Goal: Submit feedback/report problem

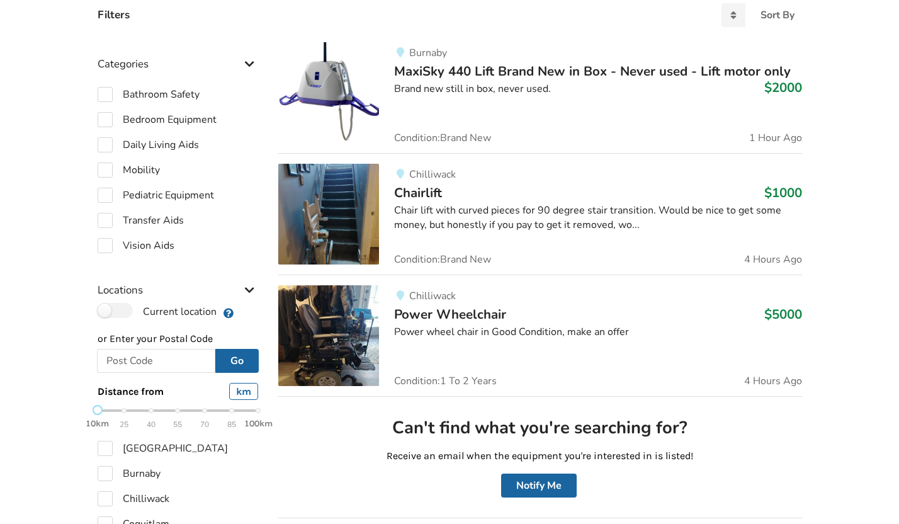
scroll to position [318, 0]
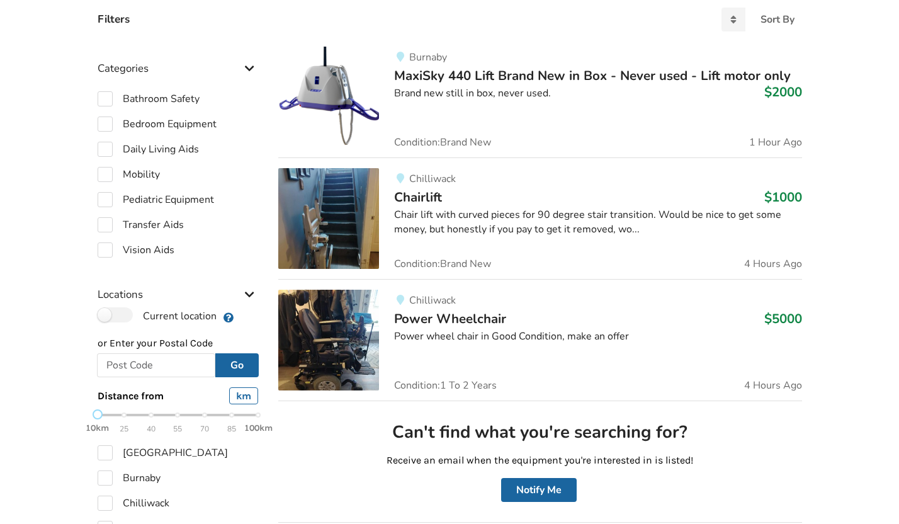
click at [462, 101] on div "Burnaby MaxiSky 440 Lift Brand New in Box - Never used - Lift motor only $2000 …" at bounding box center [590, 97] width 422 height 101
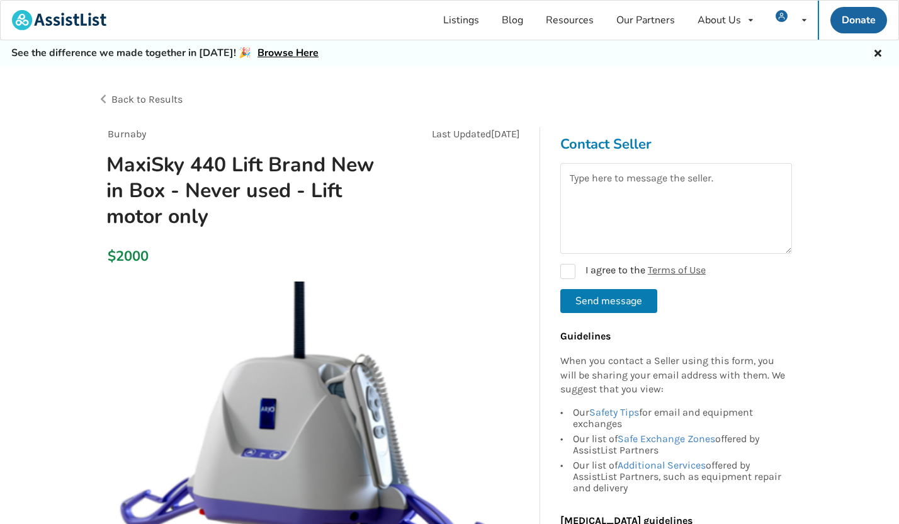
click at [156, 103] on span "Back to Results" at bounding box center [146, 99] width 71 height 12
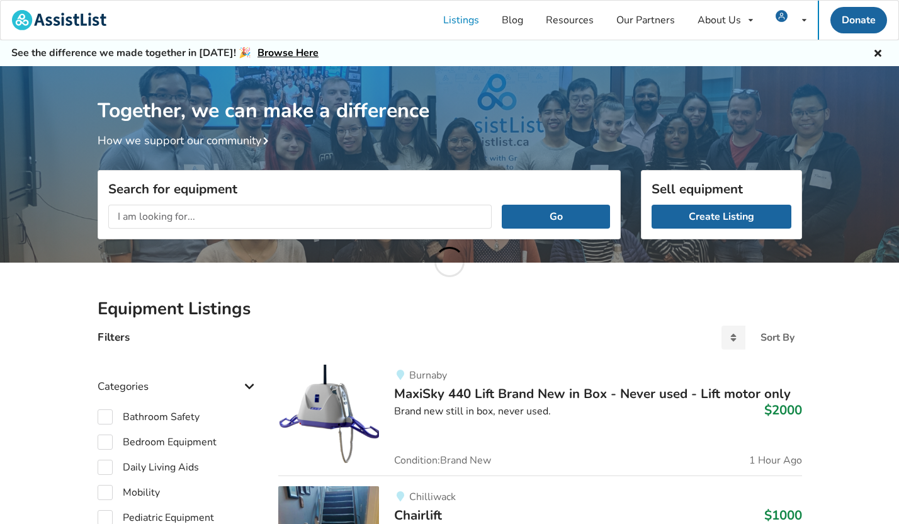
scroll to position [318, 0]
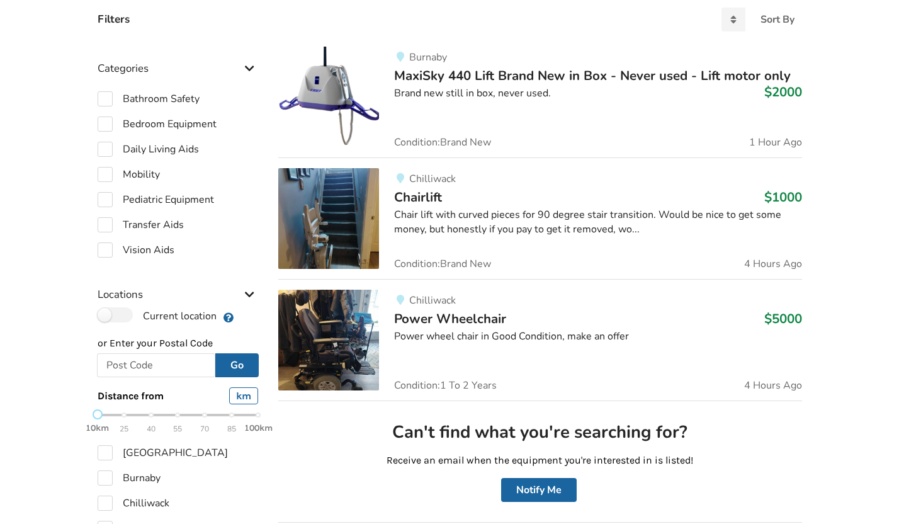
click at [391, 206] on div "Chilliwack Chairlift $1000 Chair lift with curved pieces for 90 degree stair tr…" at bounding box center [590, 218] width 422 height 101
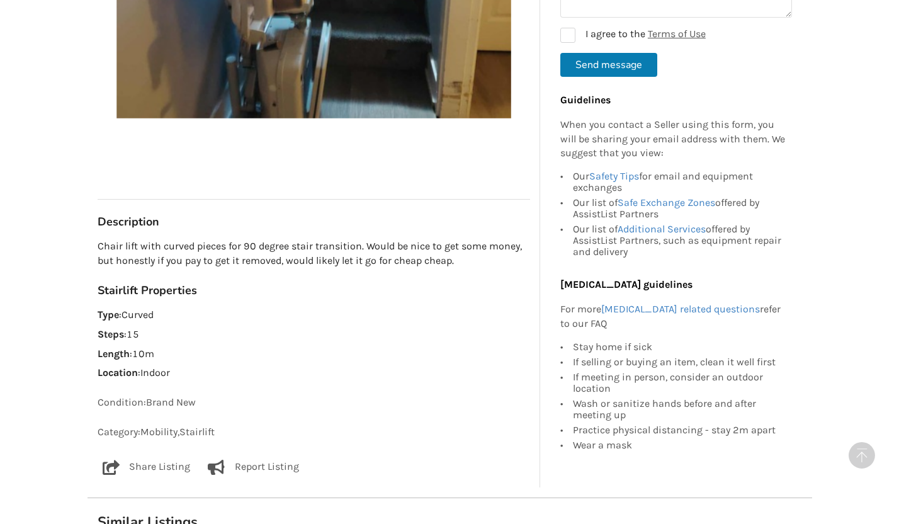
scroll to position [537, 0]
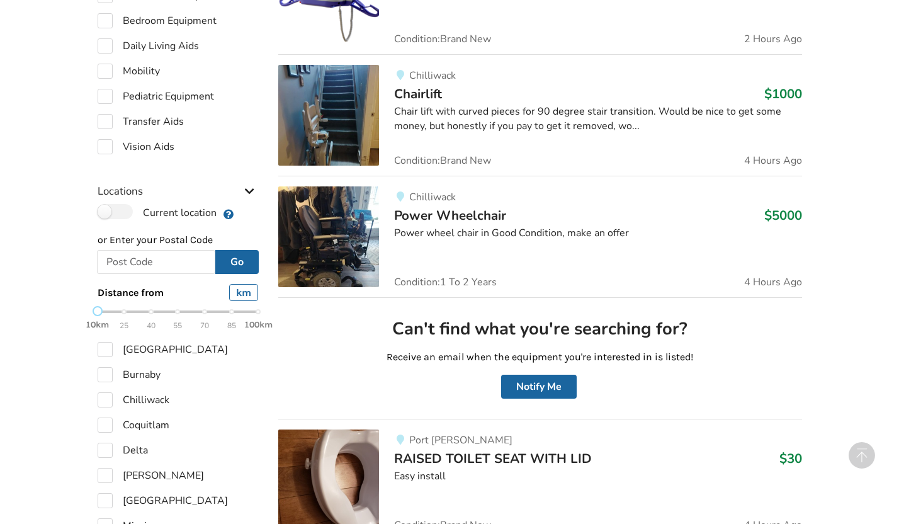
click at [431, 96] on span "Chairlift" at bounding box center [418, 94] width 48 height 18
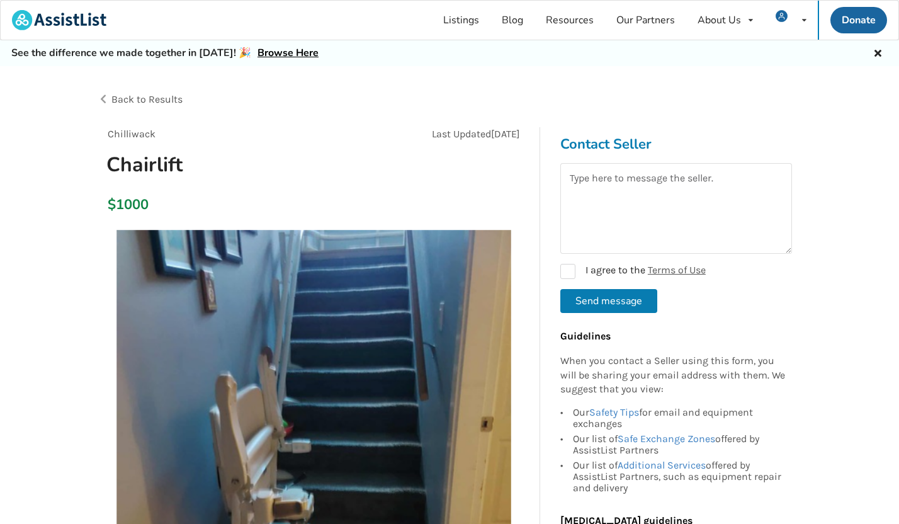
click at [164, 94] on span "Back to Results" at bounding box center [146, 99] width 71 height 12
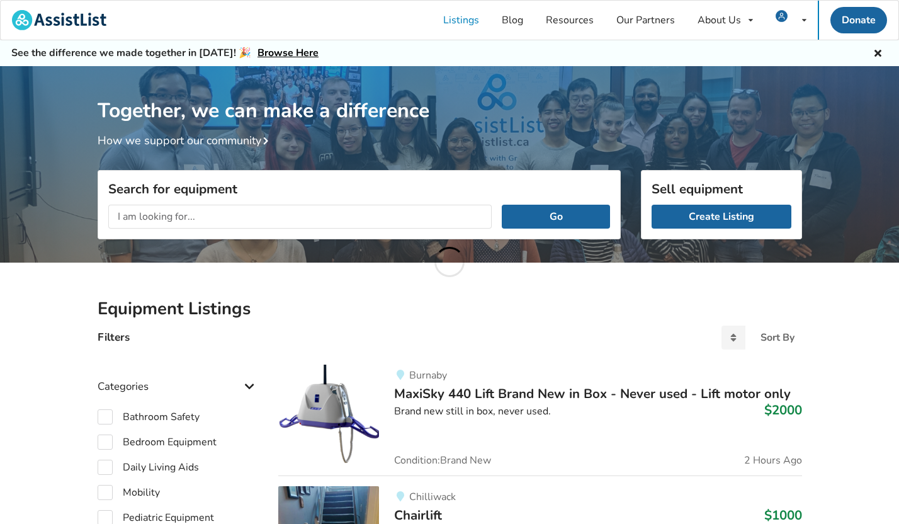
scroll to position [421, 0]
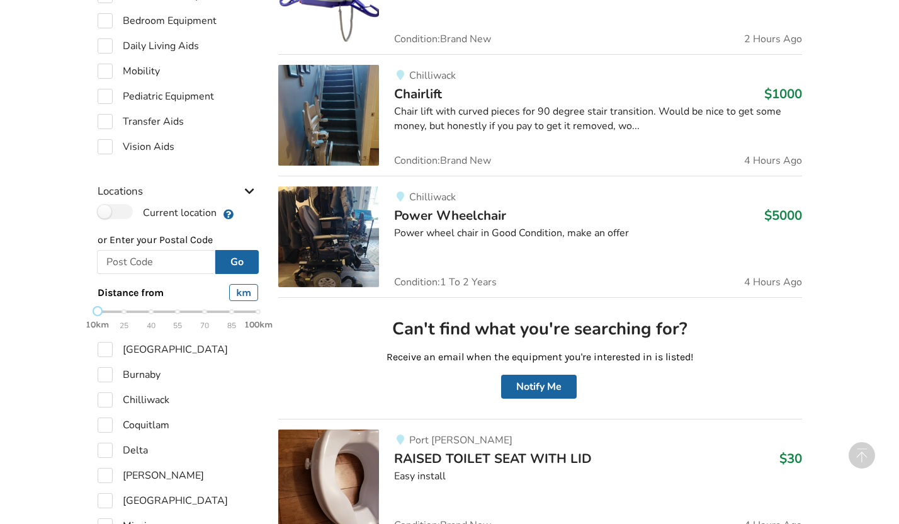
click at [414, 219] on span "Power Wheelchair" at bounding box center [450, 215] width 112 height 18
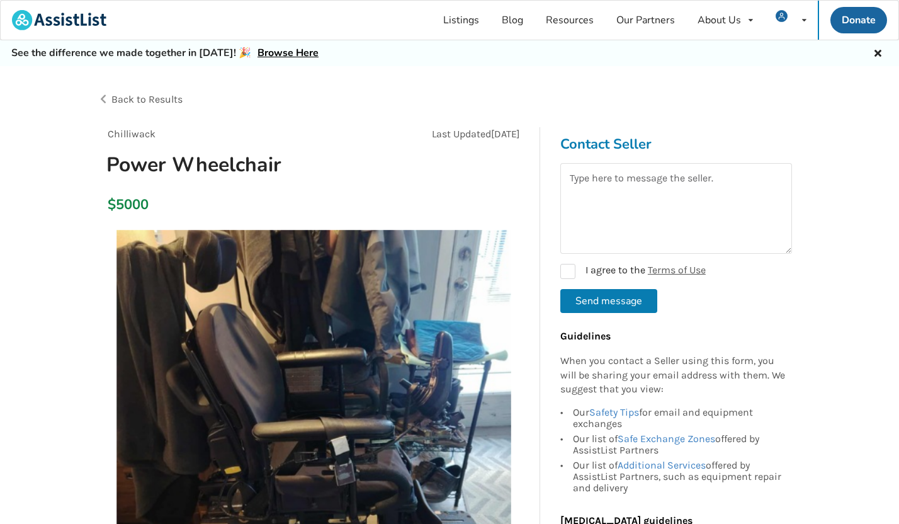
click at [172, 101] on span "Back to Results" at bounding box center [146, 99] width 71 height 12
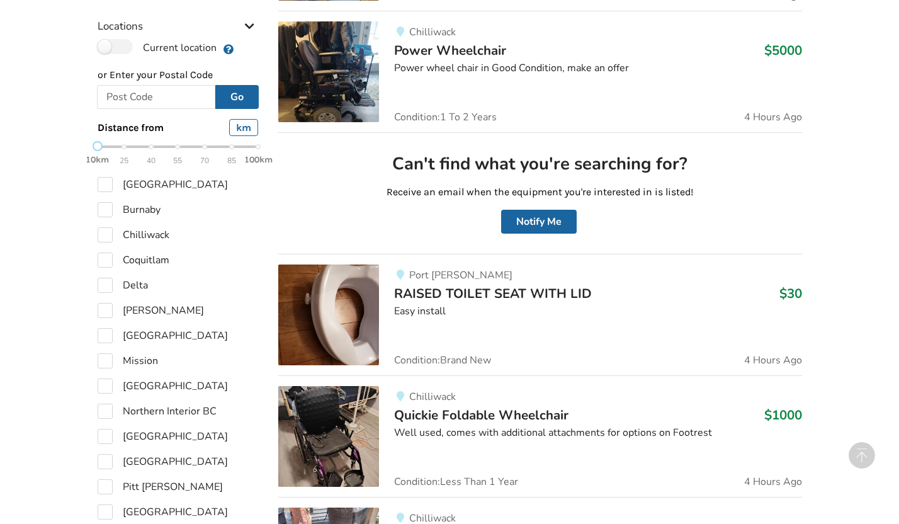
scroll to position [595, 0]
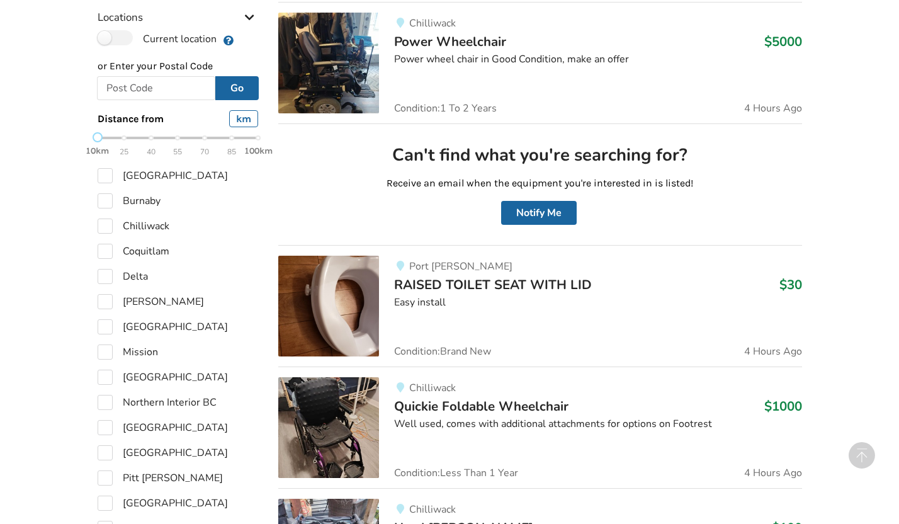
click at [435, 282] on span "RAISED TOILET SEAT WITH LID" at bounding box center [493, 285] width 198 height 18
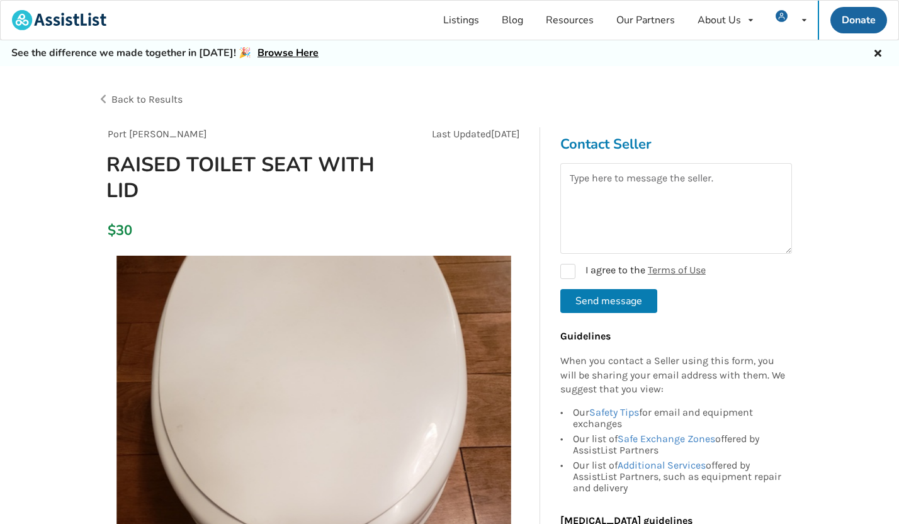
click at [172, 102] on span "Back to Results" at bounding box center [146, 99] width 71 height 12
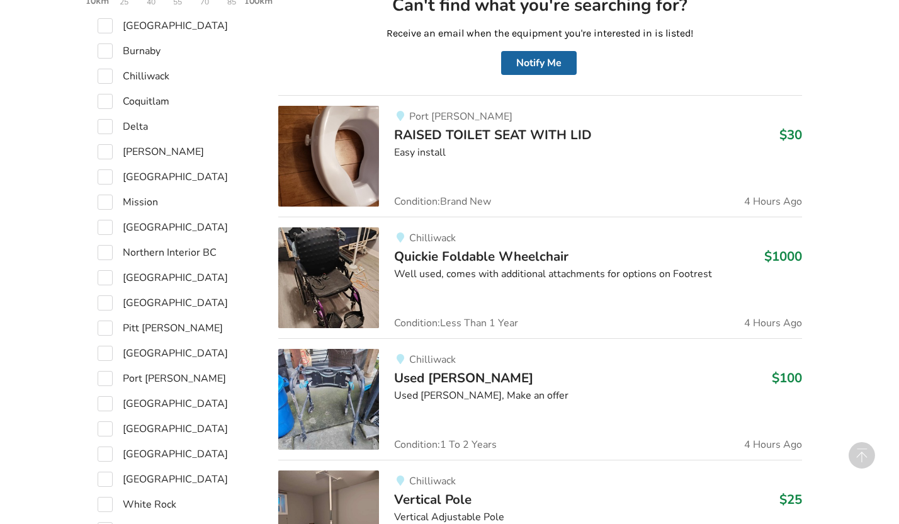
scroll to position [749, 0]
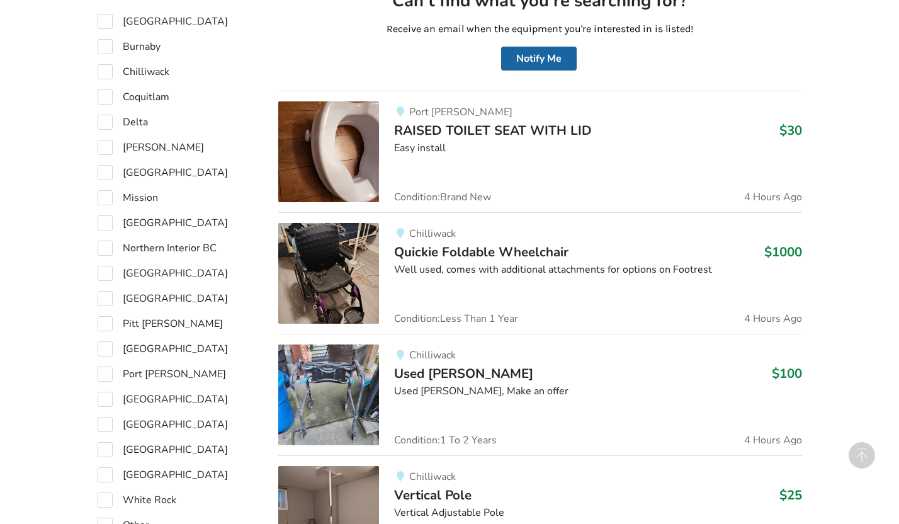
click at [432, 256] on span "Quickie Foldable Wheelchair" at bounding box center [481, 252] width 174 height 18
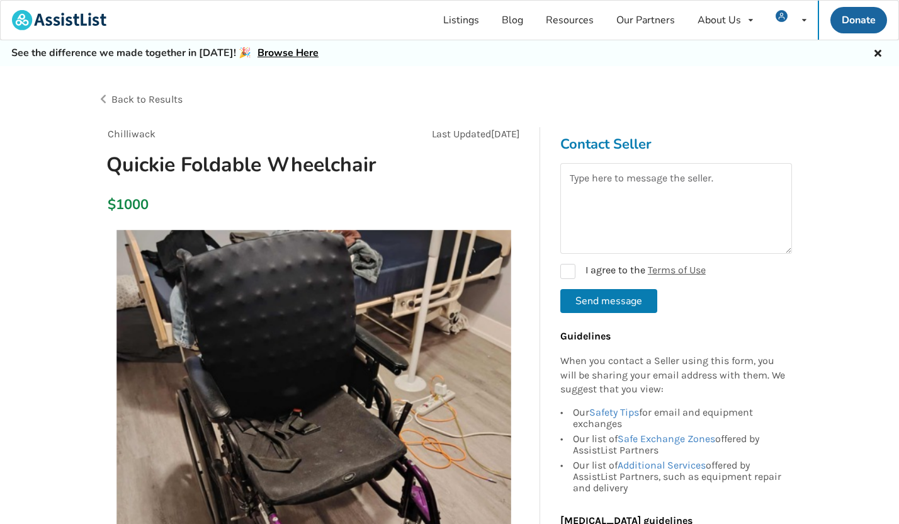
click at [157, 98] on span "Back to Results" at bounding box center [146, 99] width 71 height 12
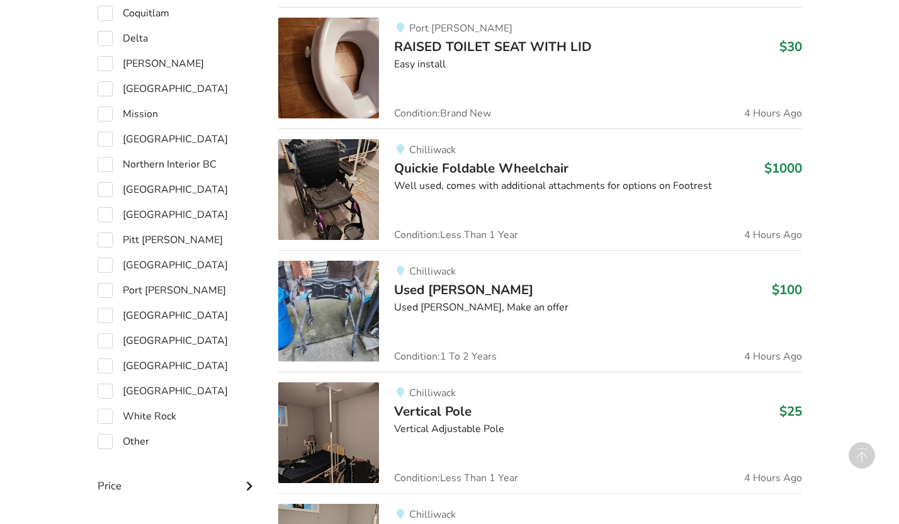
scroll to position [865, 0]
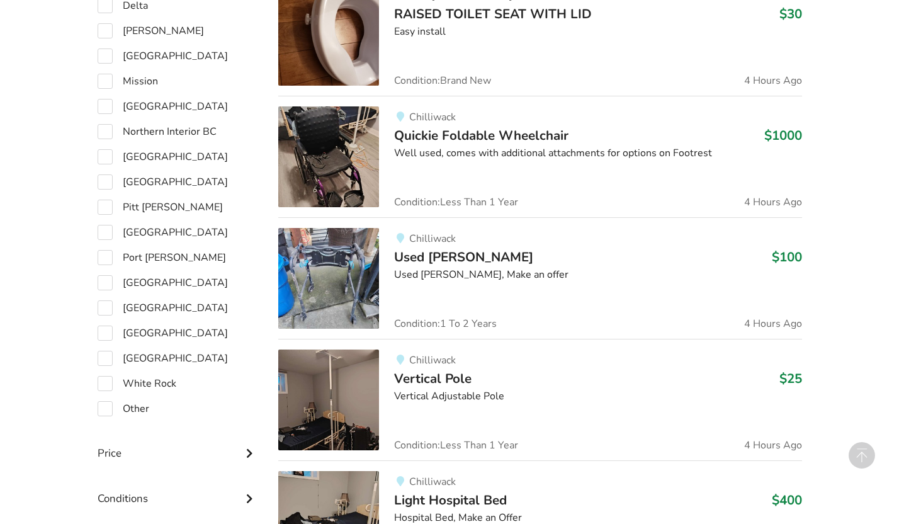
click at [421, 274] on div "Used [PERSON_NAME], Make an offer" at bounding box center [597, 274] width 407 height 14
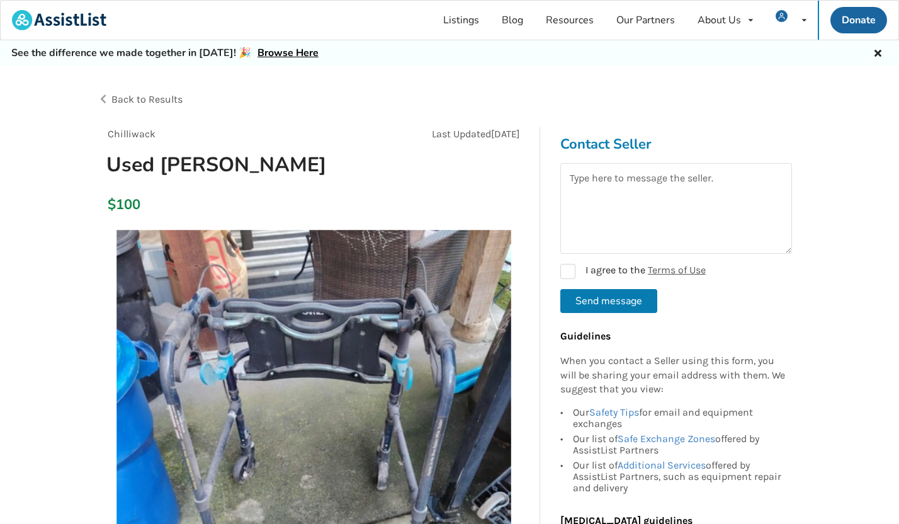
click at [170, 101] on span "Back to Results" at bounding box center [146, 99] width 71 height 12
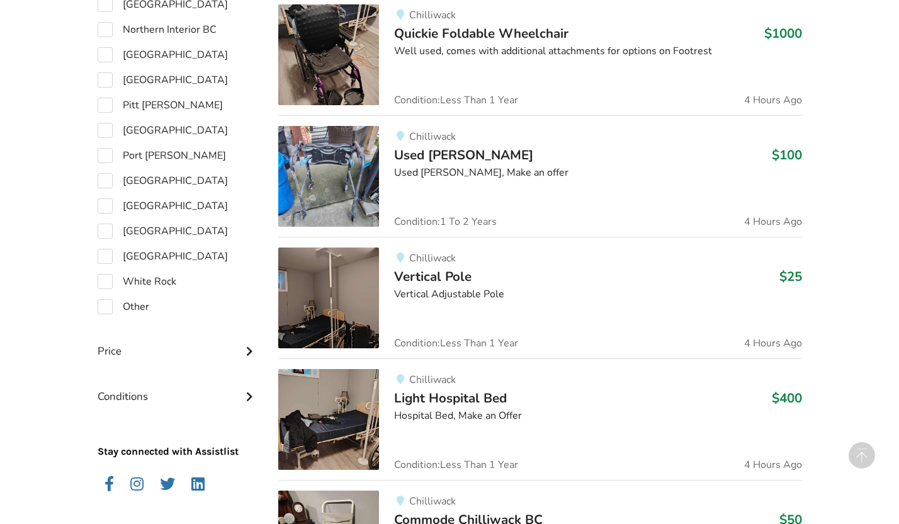
scroll to position [970, 0]
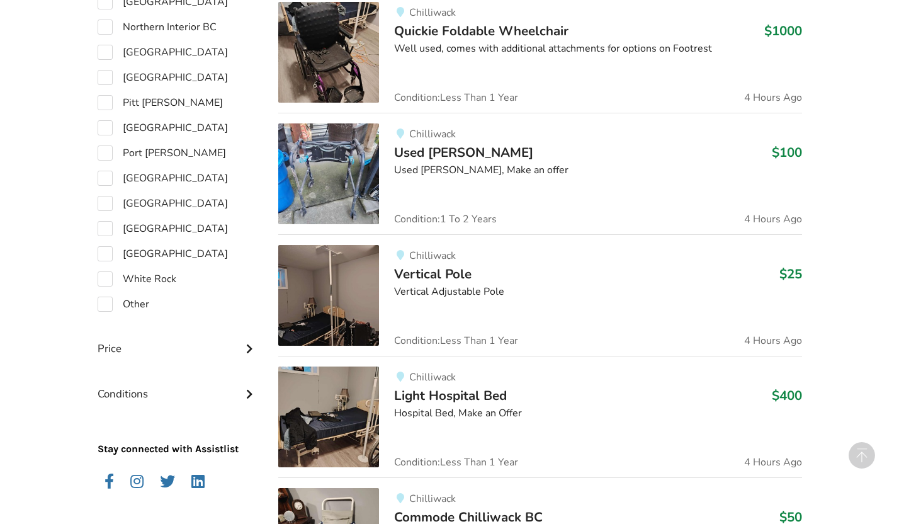
click at [422, 276] on span "Vertical Pole" at bounding box center [432, 274] width 77 height 18
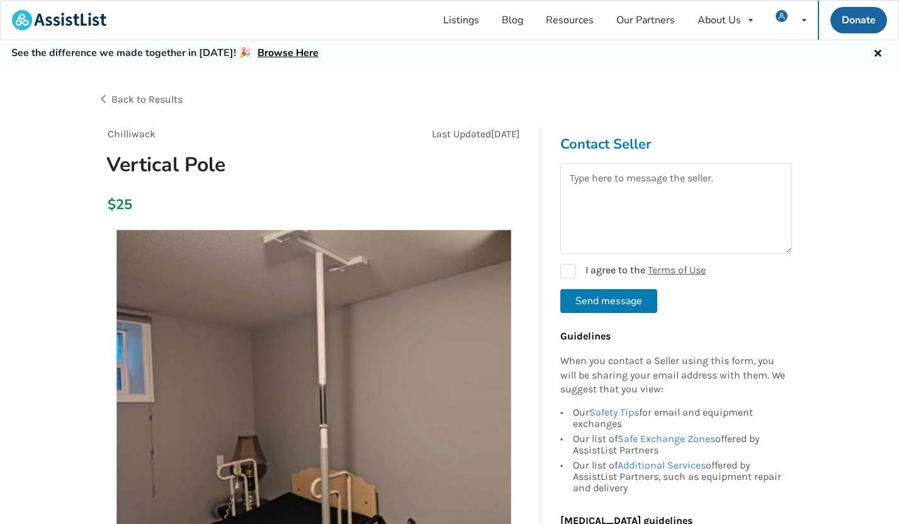
click at [163, 107] on div "Back to Results" at bounding box center [274, 99] width 352 height 35
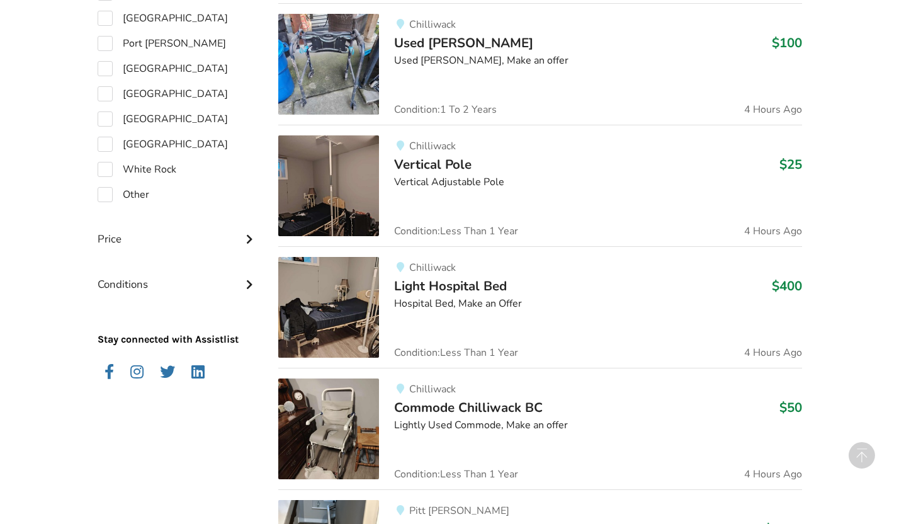
scroll to position [1097, 0]
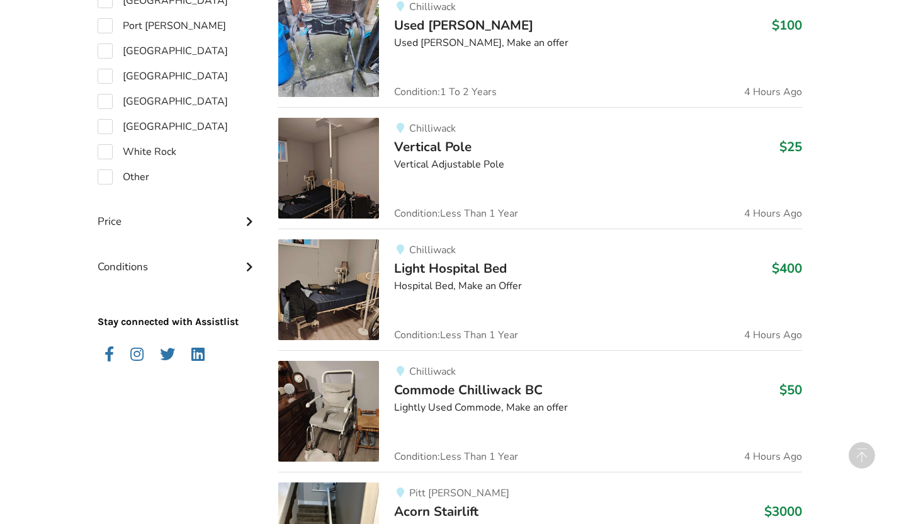
click at [445, 268] on span "Light Hospital Bed" at bounding box center [450, 268] width 113 height 18
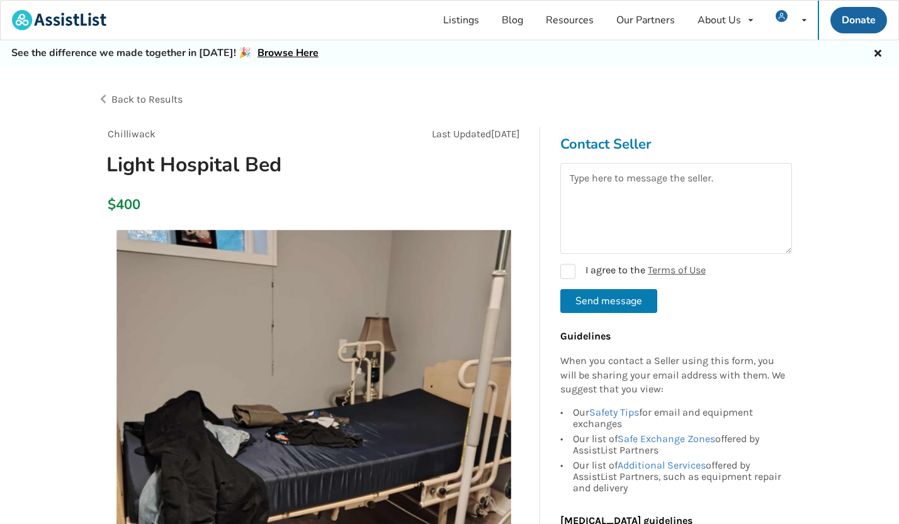
click at [168, 100] on span "Back to Results" at bounding box center [146, 99] width 71 height 12
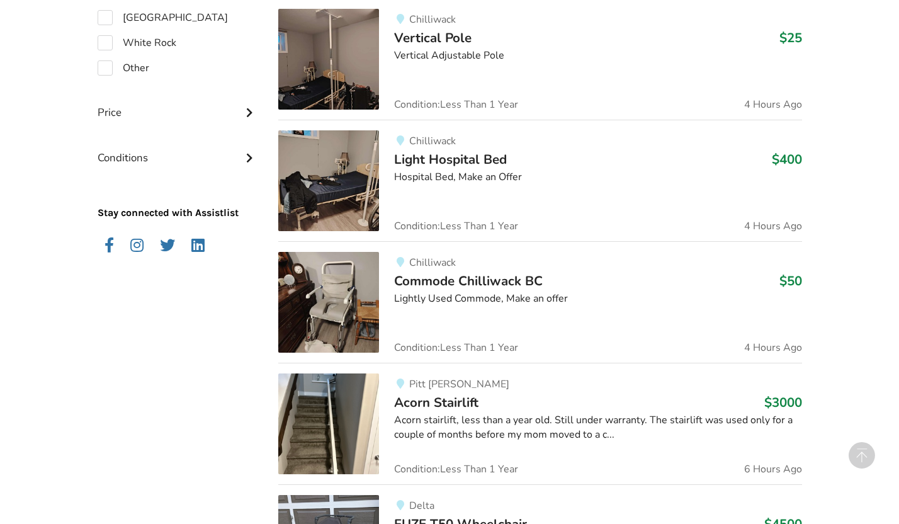
click at [430, 284] on span "Commode Chilliwack BC" at bounding box center [468, 281] width 148 height 18
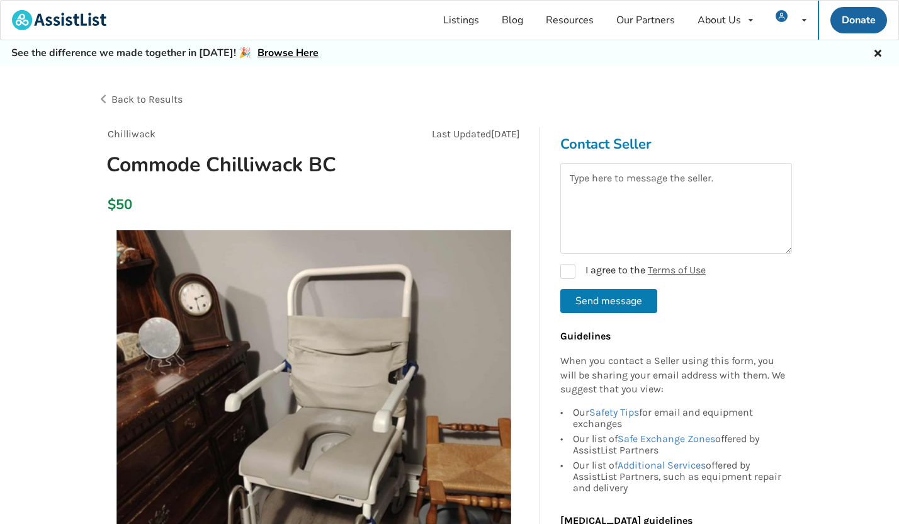
click at [165, 100] on span "Back to Results" at bounding box center [146, 99] width 71 height 12
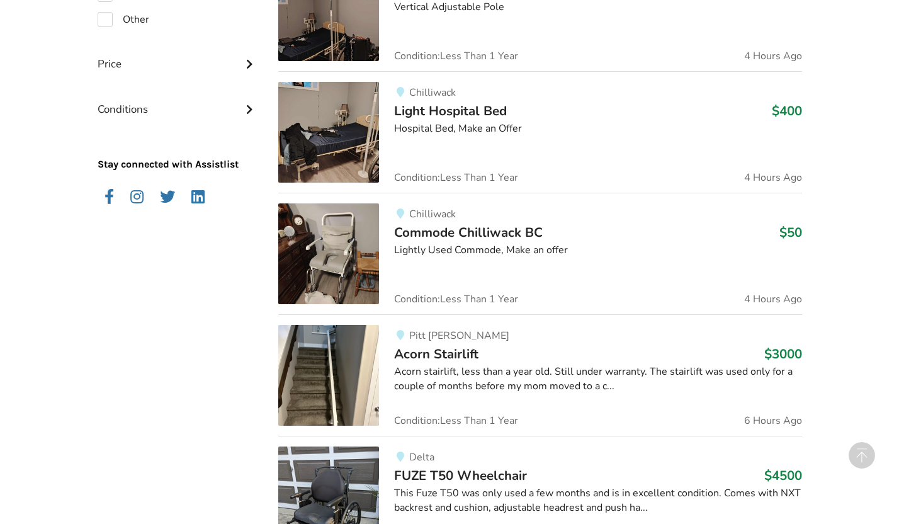
click at [447, 357] on span "Acorn Stairlift" at bounding box center [436, 354] width 84 height 18
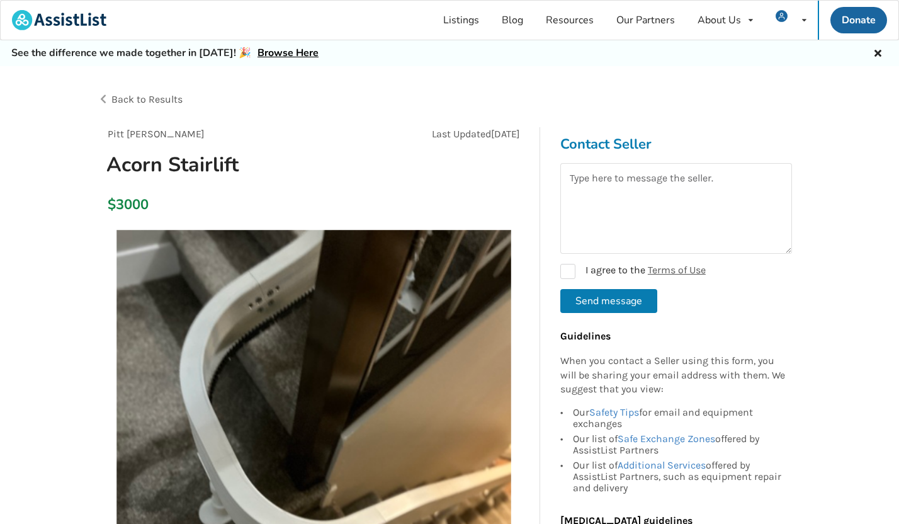
click at [164, 104] on span "Back to Results" at bounding box center [146, 99] width 71 height 12
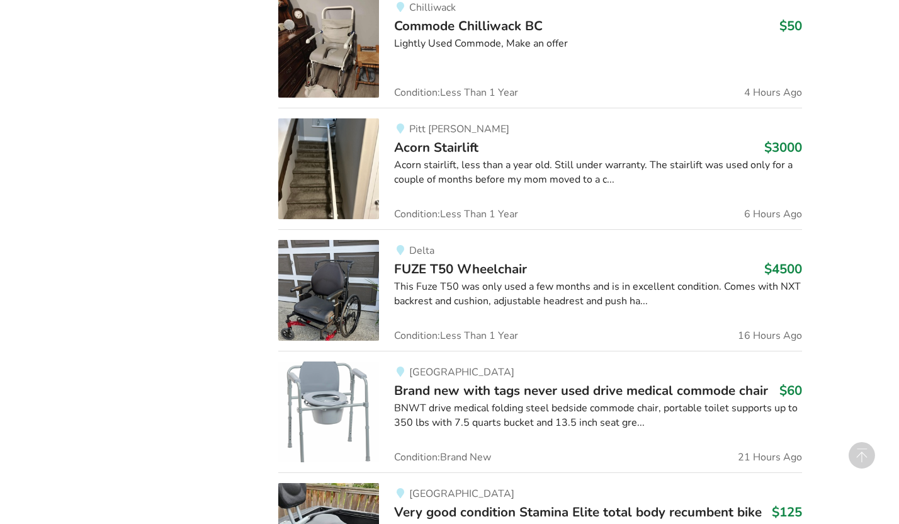
click at [442, 280] on div "This Fuze T50 was only used a few months and is in excellent condition. Comes w…" at bounding box center [597, 293] width 407 height 29
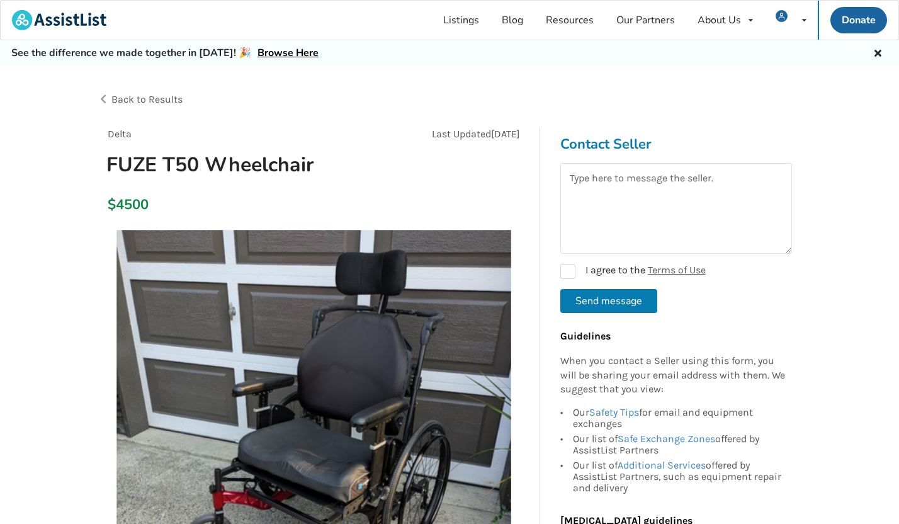
click at [169, 96] on span "Back to Results" at bounding box center [146, 99] width 71 height 12
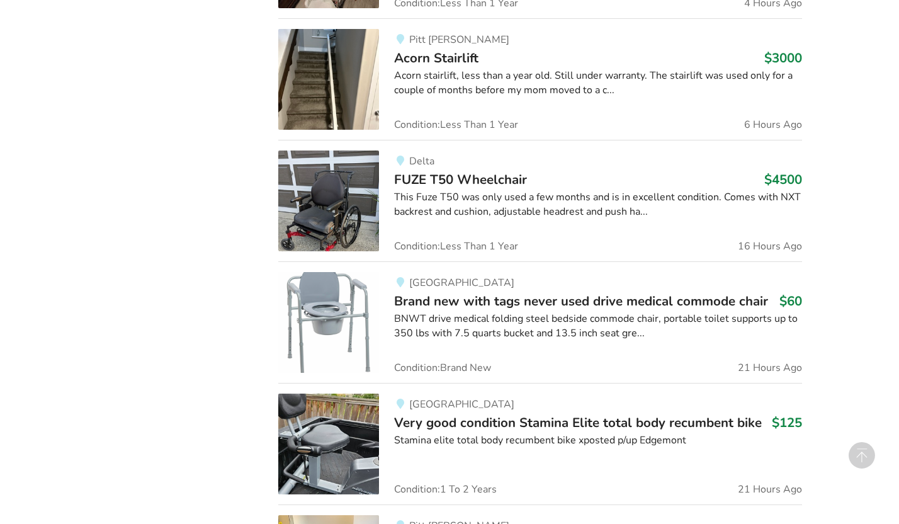
click at [415, 306] on span "Brand new with tags never used drive medical commode chair" at bounding box center [581, 301] width 374 height 18
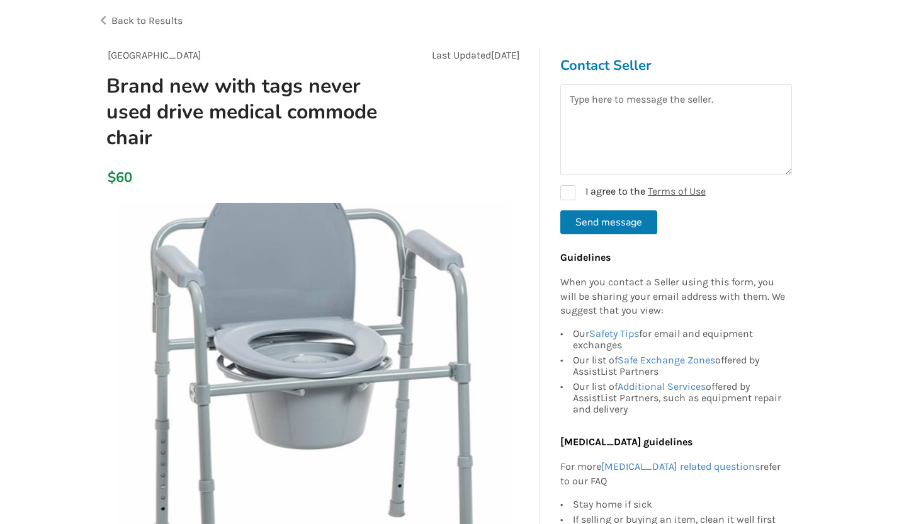
click at [149, 20] on span "Back to Results" at bounding box center [146, 20] width 71 height 12
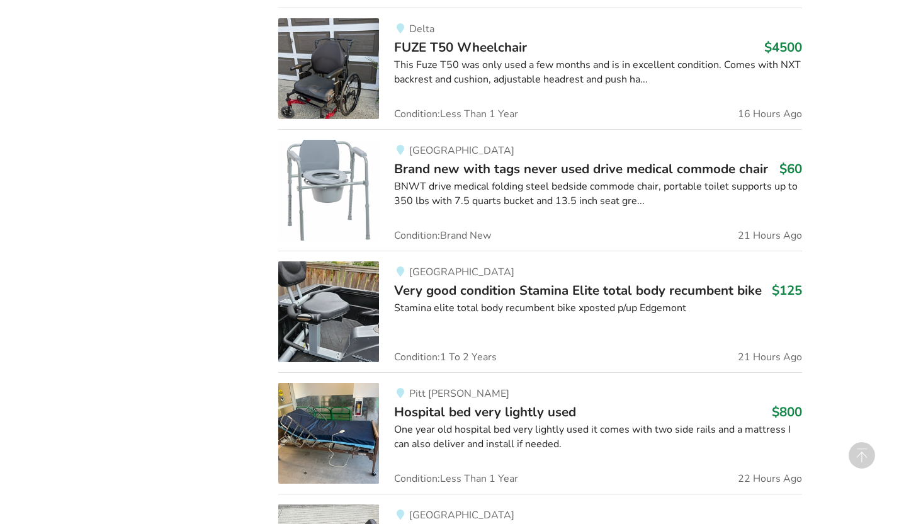
click at [420, 282] on span "Very good condition Stamina Elite total body recumbent bike" at bounding box center [577, 290] width 367 height 18
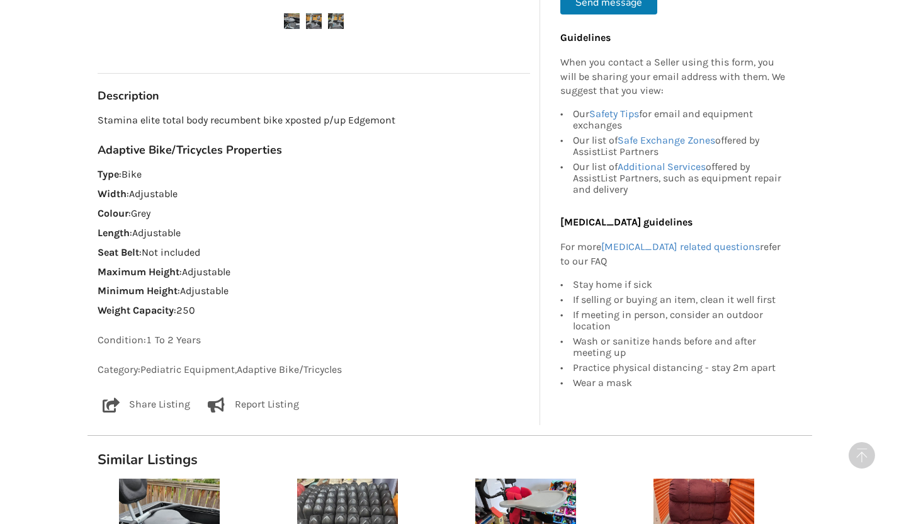
click at [273, 410] on p "Report Listing" at bounding box center [267, 404] width 64 height 15
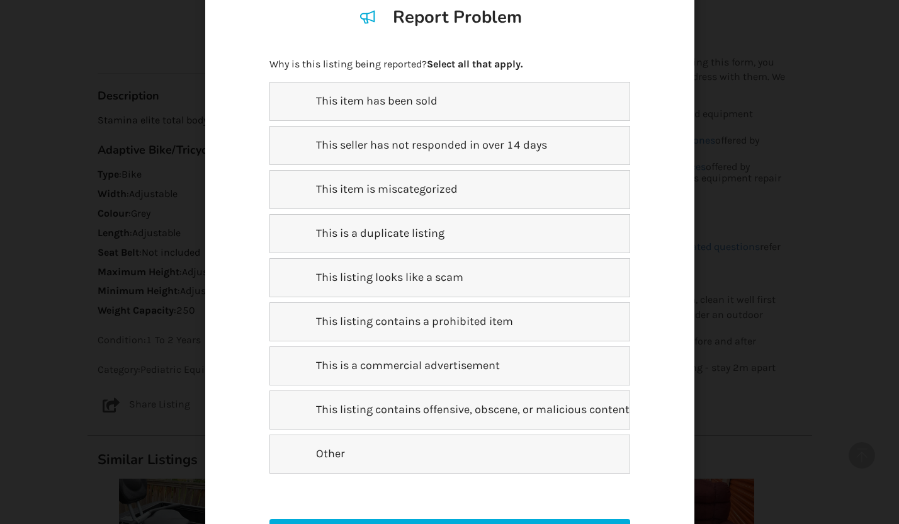
click at [434, 445] on div "Other" at bounding box center [449, 453] width 360 height 39
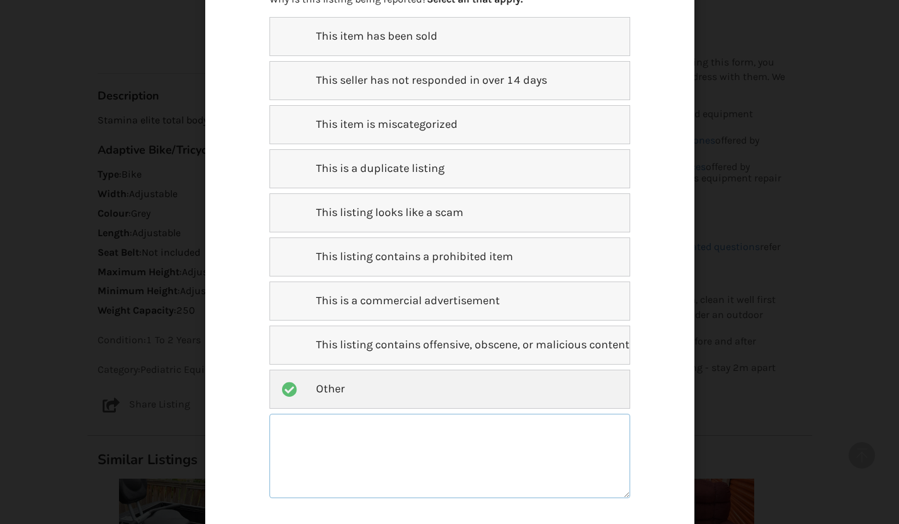
click at [435, 439] on textarea at bounding box center [449, 455] width 360 height 84
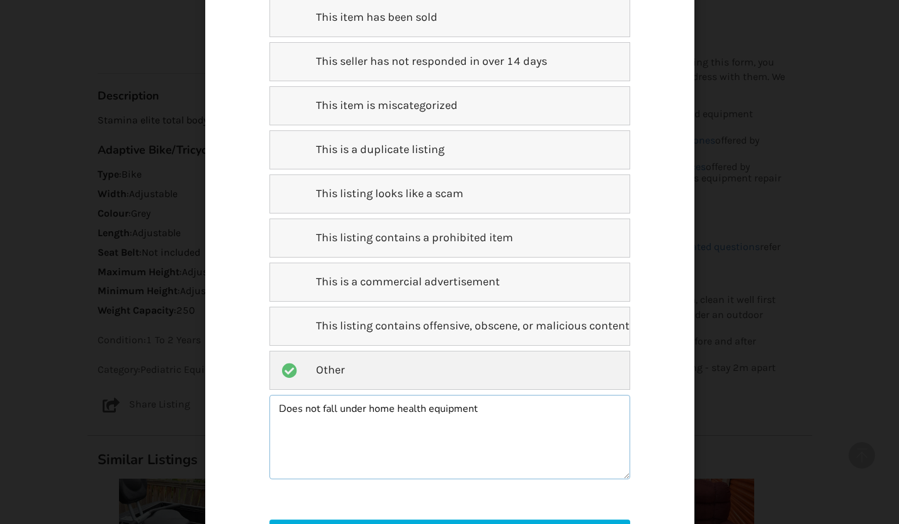
scroll to position [142, 0]
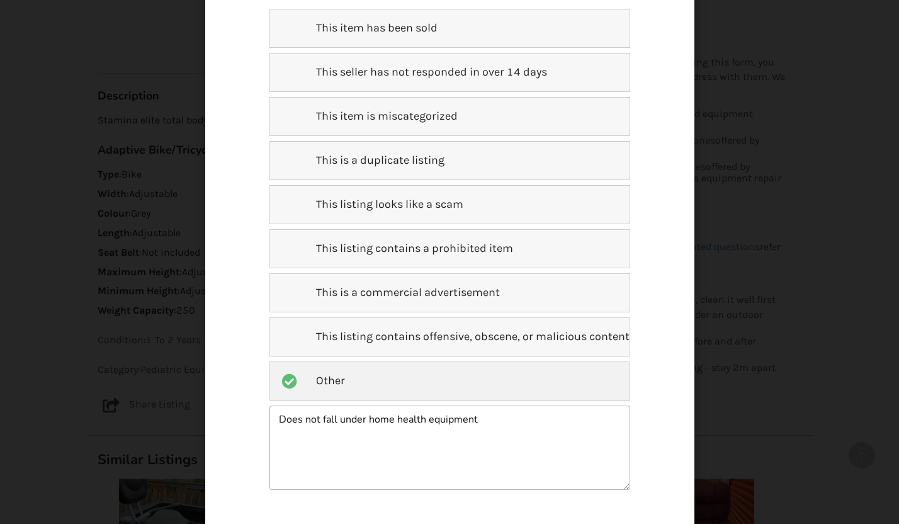
type textarea "Does not fall under home health equipment"
click at [516, 271] on div "This item has been sold This seller has not responded in over 14 days This item…" at bounding box center [449, 307] width 360 height 596
click at [516, 258] on div "This listing contains a prohibited item" at bounding box center [449, 248] width 360 height 39
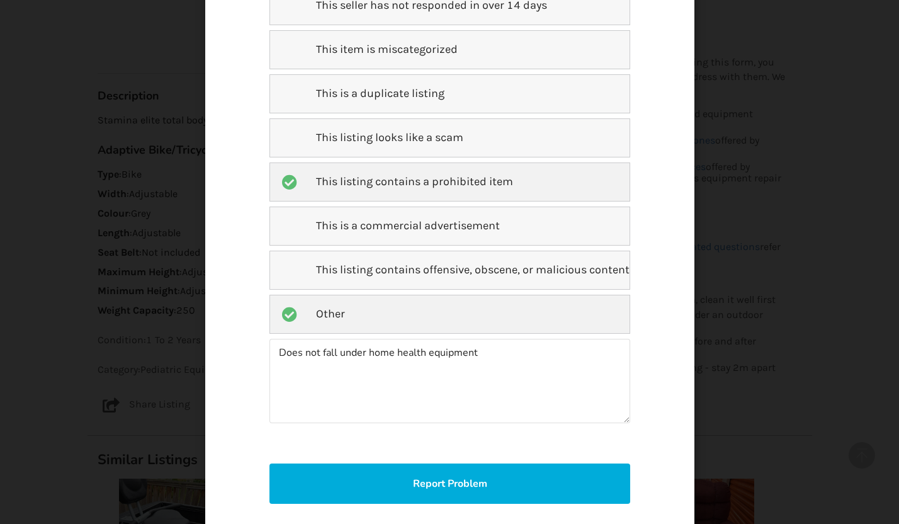
scroll to position [259, 0]
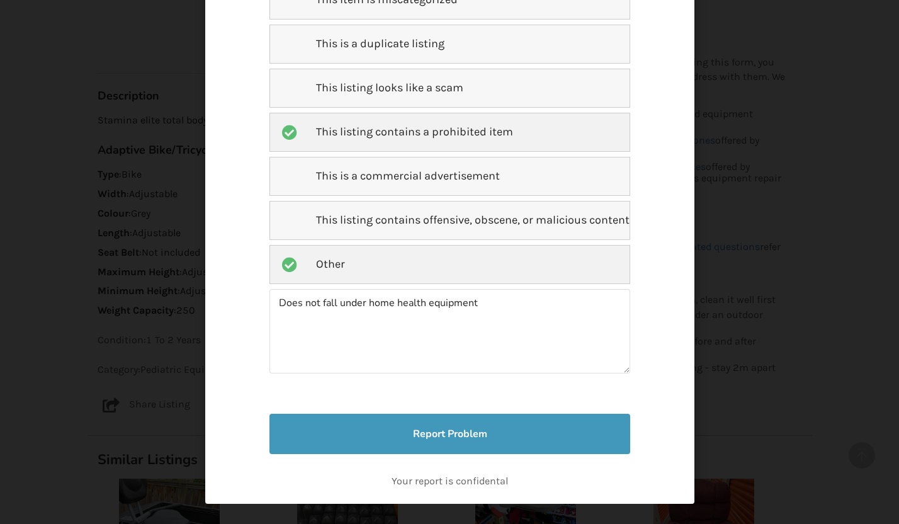
click at [483, 449] on button "Report Problem" at bounding box center [449, 433] width 360 height 40
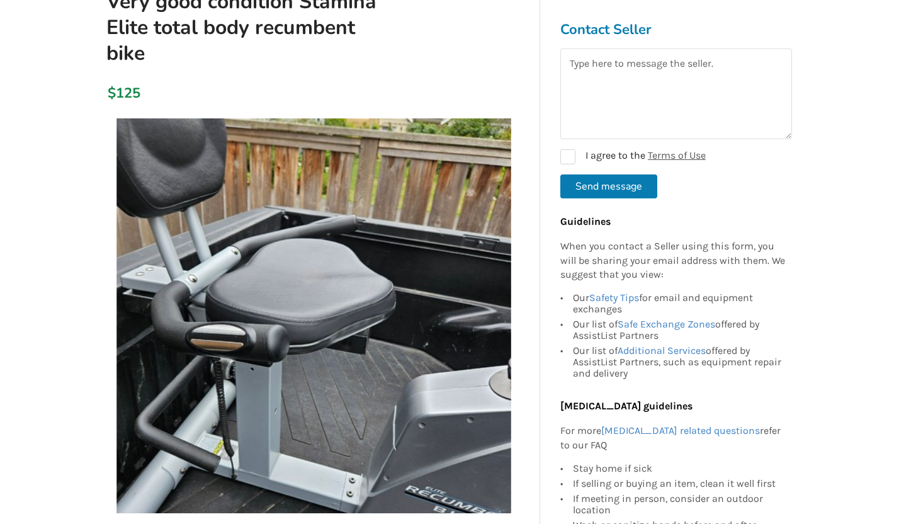
scroll to position [461, 0]
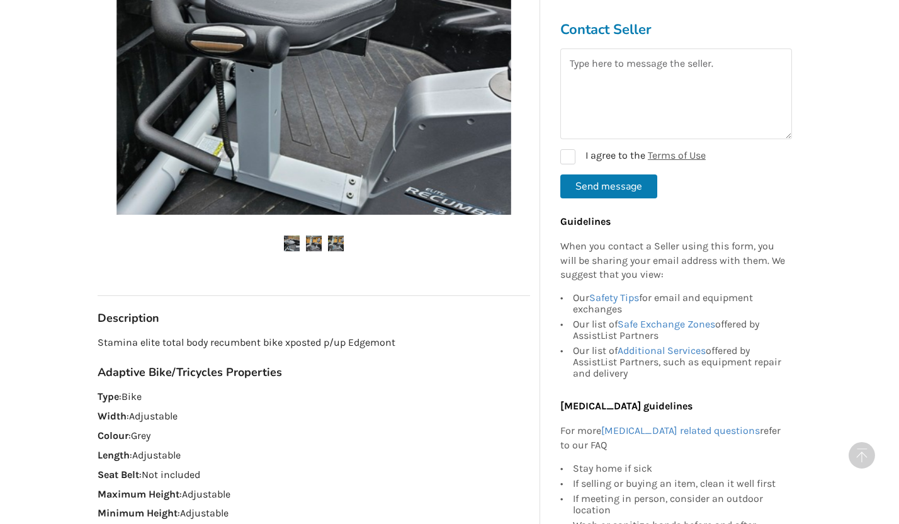
click at [308, 244] on img at bounding box center [314, 243] width 16 height 16
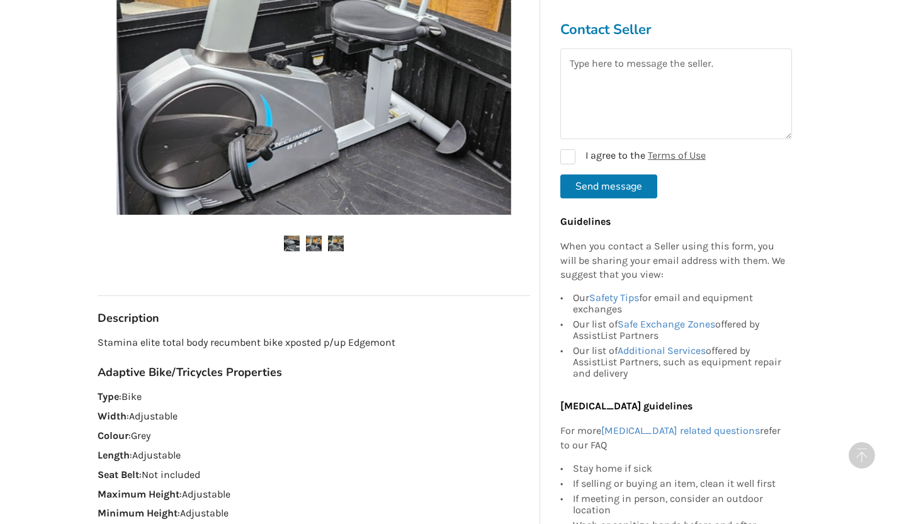
click at [335, 242] on img at bounding box center [336, 243] width 16 height 16
click at [339, 240] on img at bounding box center [336, 243] width 16 height 16
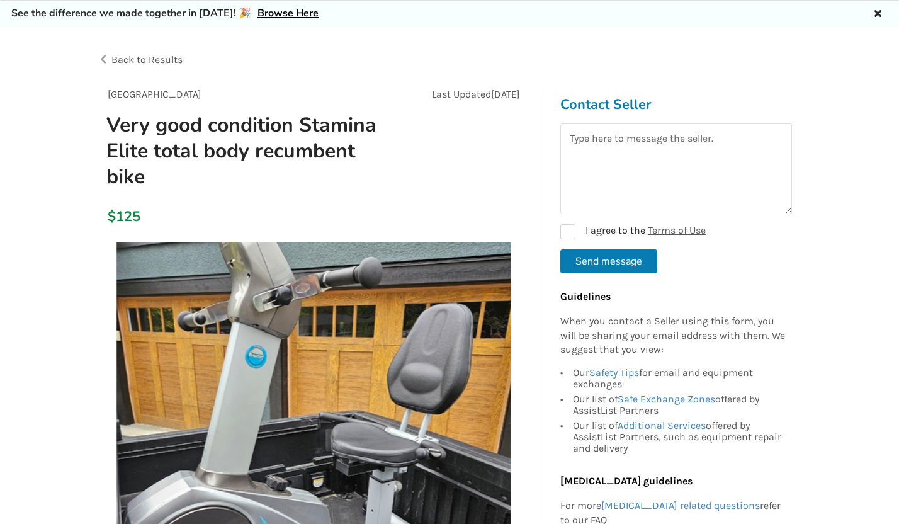
scroll to position [0, 0]
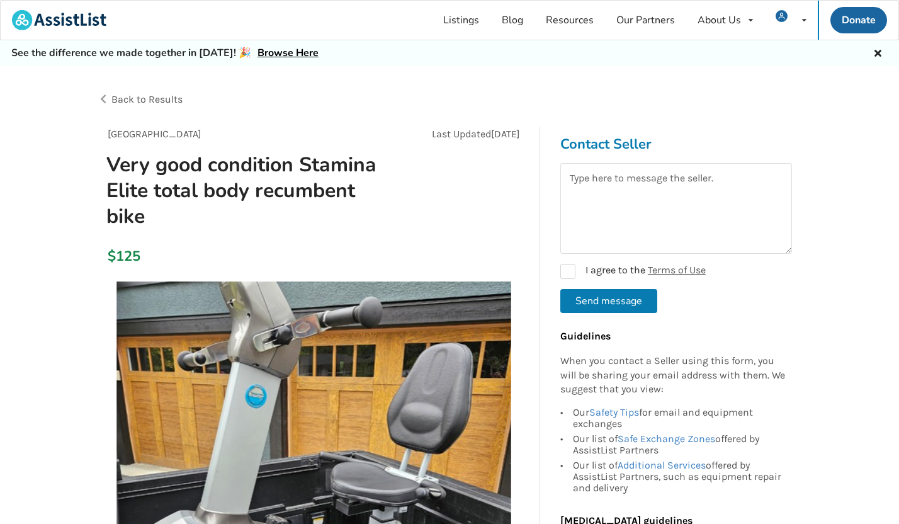
click at [164, 99] on span "Back to Results" at bounding box center [146, 99] width 71 height 12
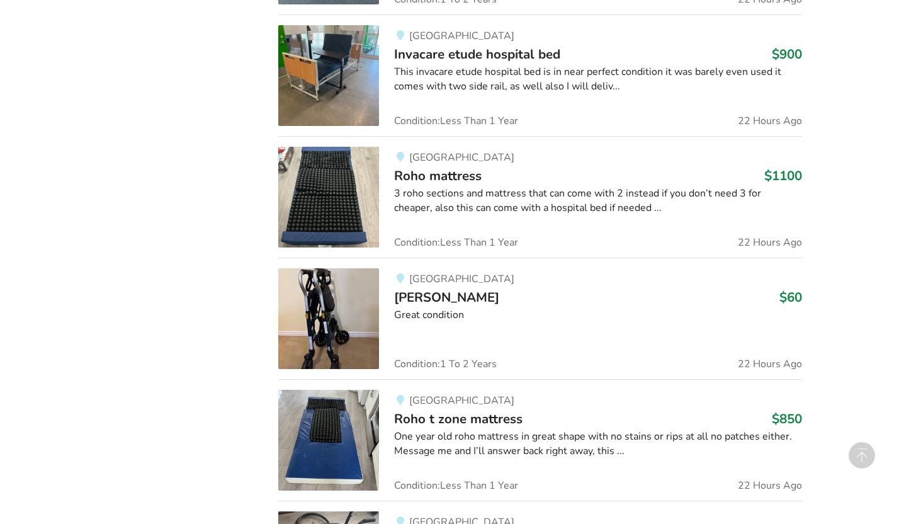
scroll to position [2285, 0]
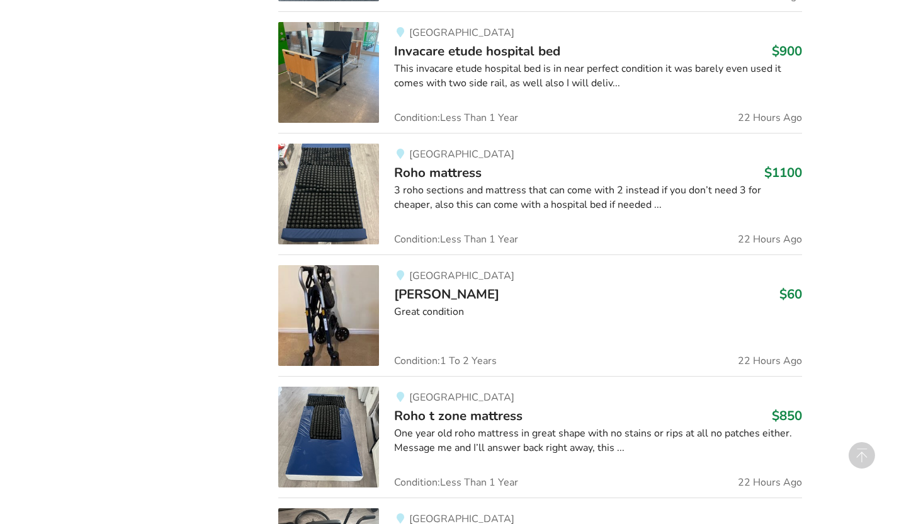
click at [427, 298] on span "Walker" at bounding box center [446, 294] width 105 height 18
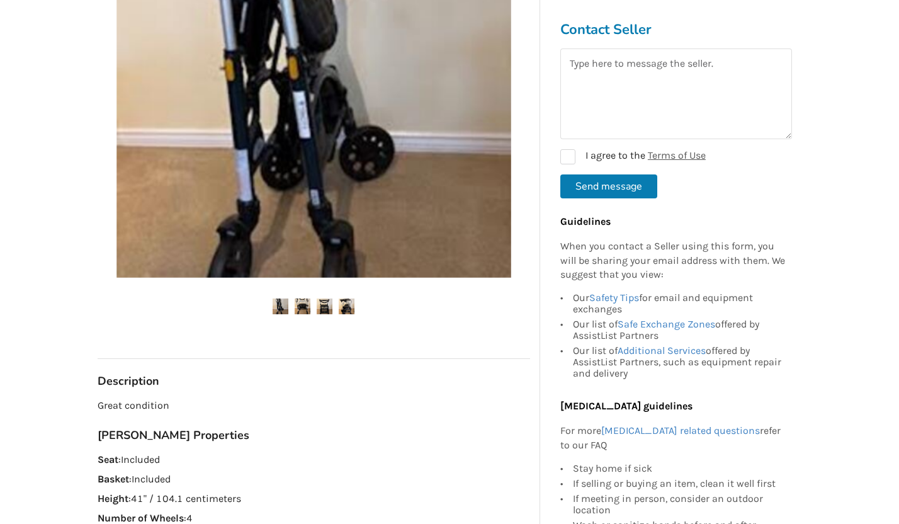
scroll to position [337, 0]
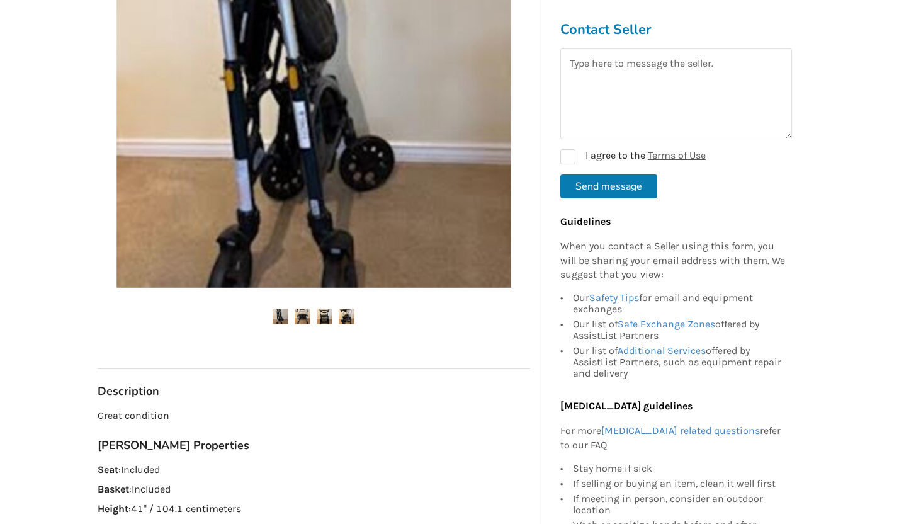
click at [350, 314] on img at bounding box center [347, 316] width 16 height 16
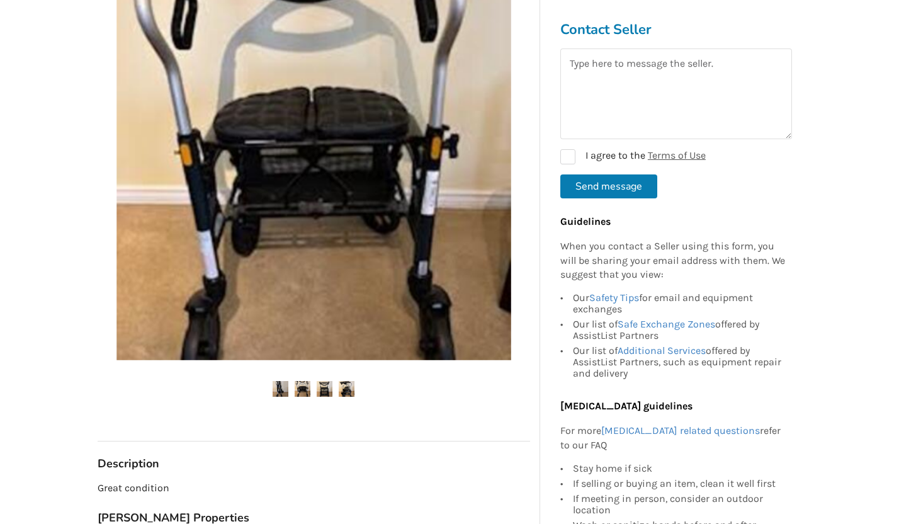
scroll to position [0, 0]
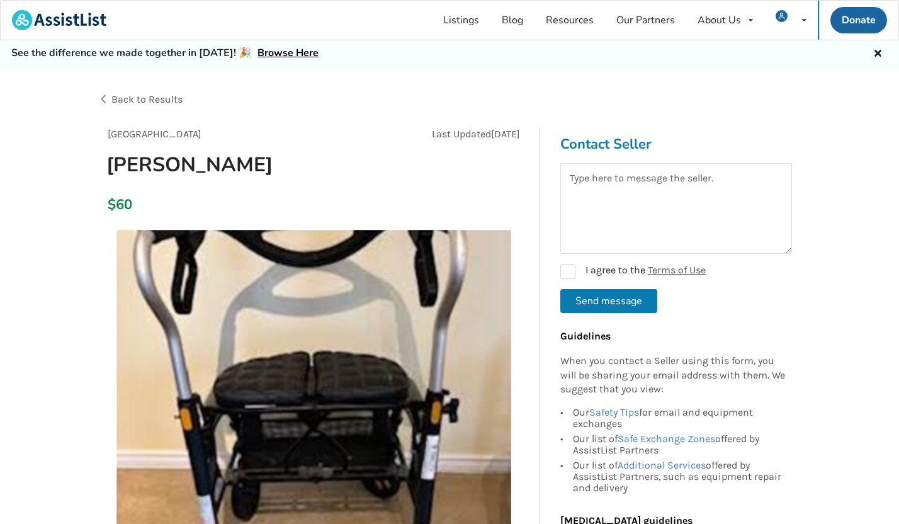
click at [171, 99] on span "Back to Results" at bounding box center [146, 99] width 71 height 12
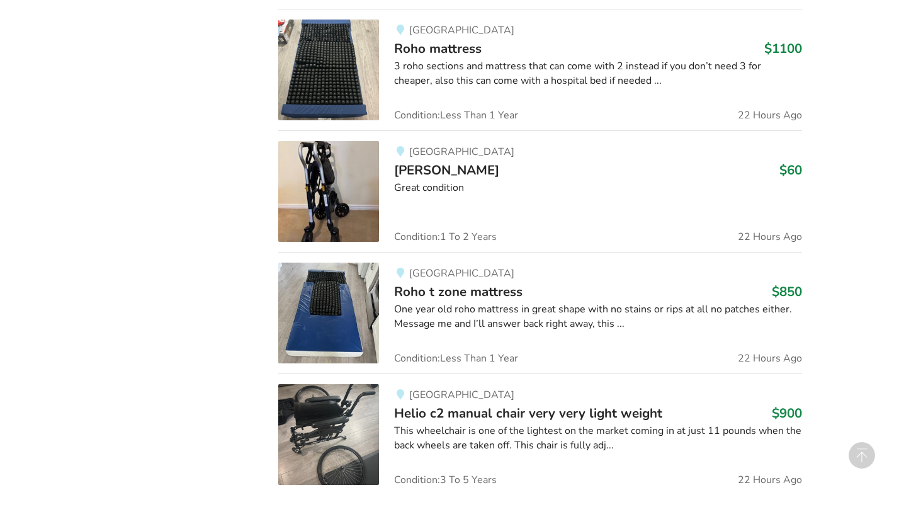
scroll to position [2421, 0]
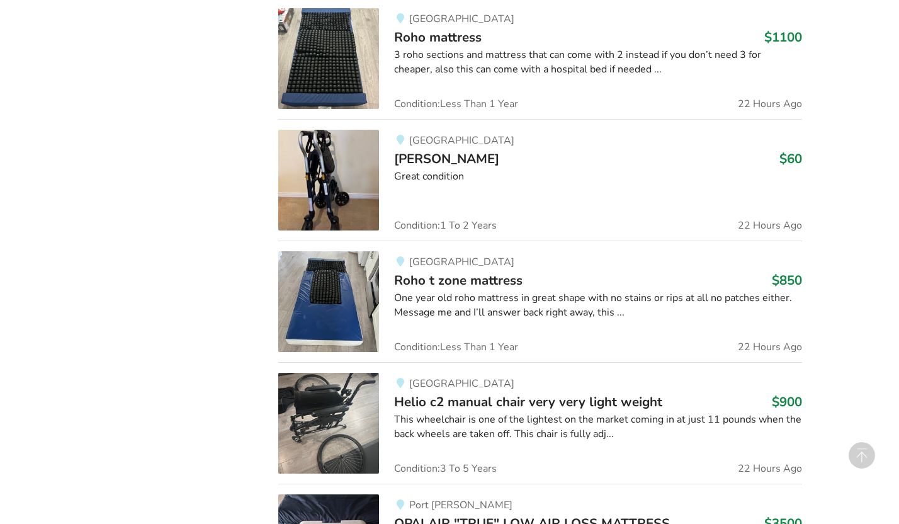
click at [420, 274] on span "Roho t zone mattress" at bounding box center [458, 280] width 128 height 18
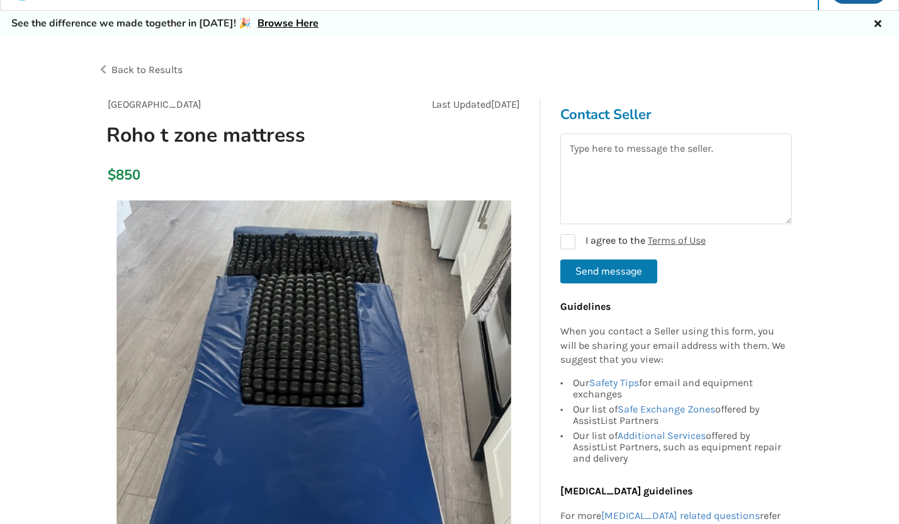
click at [142, 69] on span "Back to Results" at bounding box center [146, 70] width 71 height 12
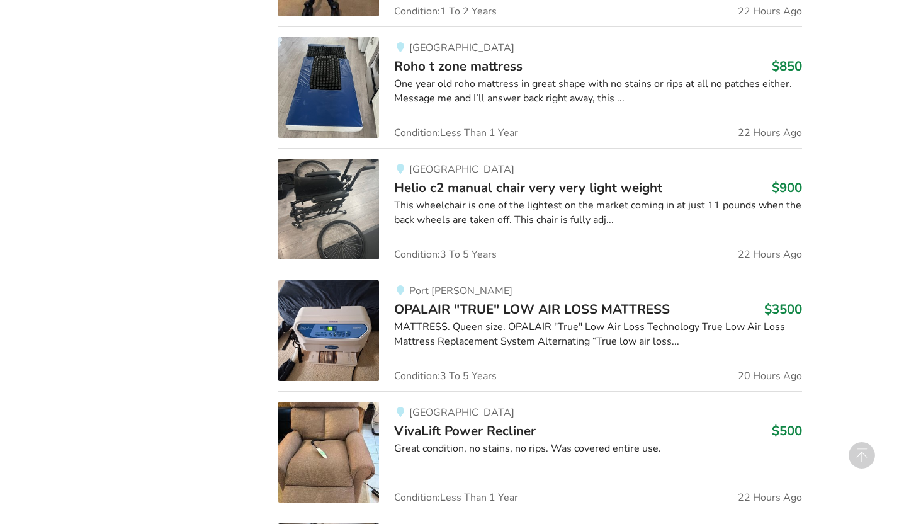
scroll to position [2646, 0]
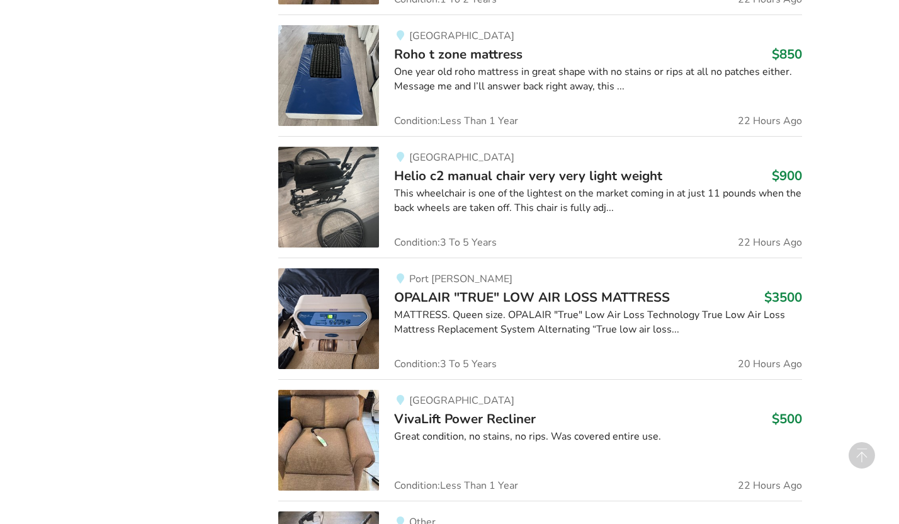
click at [455, 172] on span "Helio c2 manual chair very very light weight" at bounding box center [528, 176] width 268 height 18
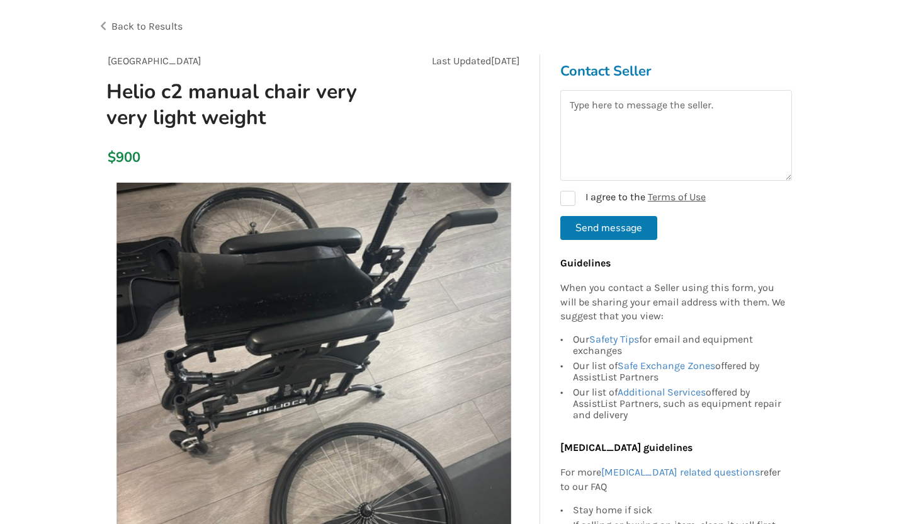
click at [165, 26] on span "Back to Results" at bounding box center [146, 26] width 71 height 12
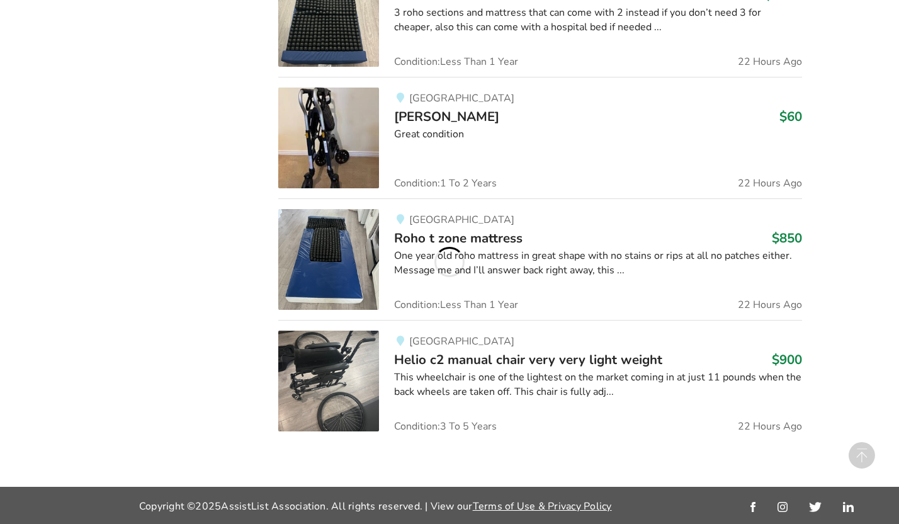
scroll to position [2646, 0]
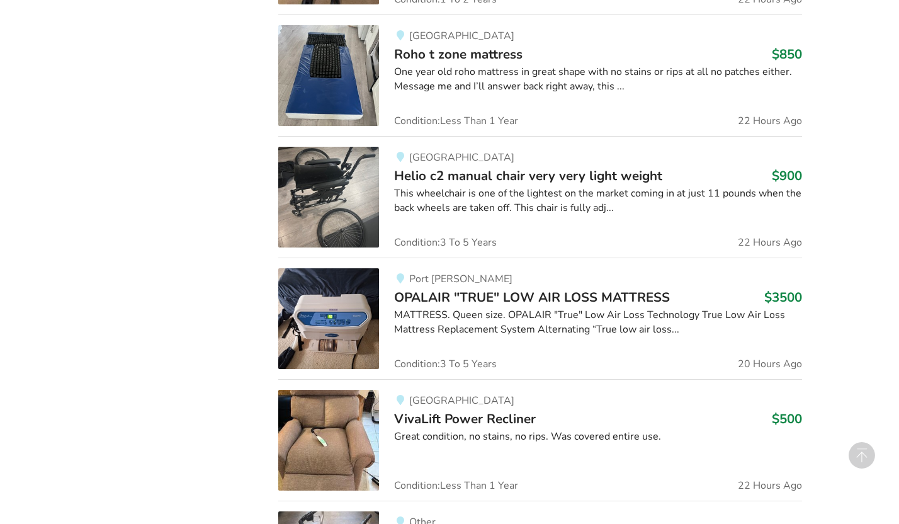
click at [439, 290] on span "OPALAIR "TRUE" LOW AIR LOSS MATTRESS" at bounding box center [532, 297] width 276 height 18
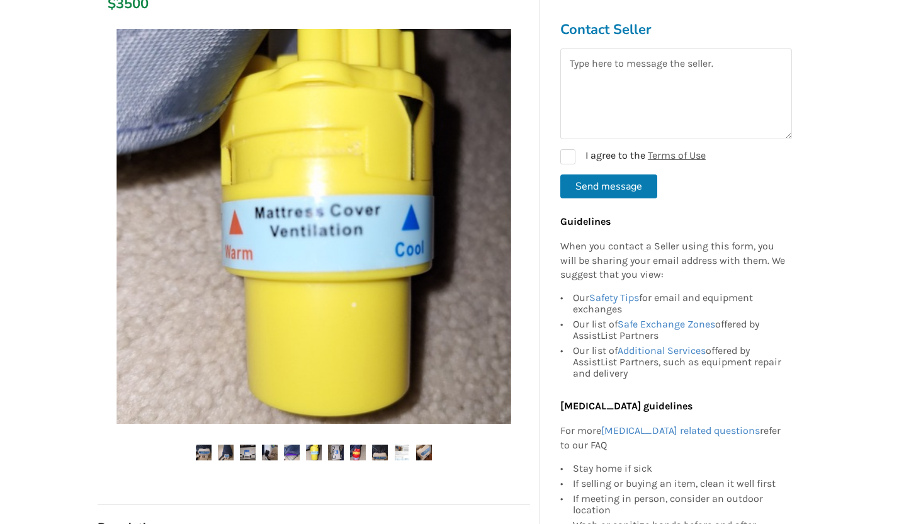
scroll to position [228, 0]
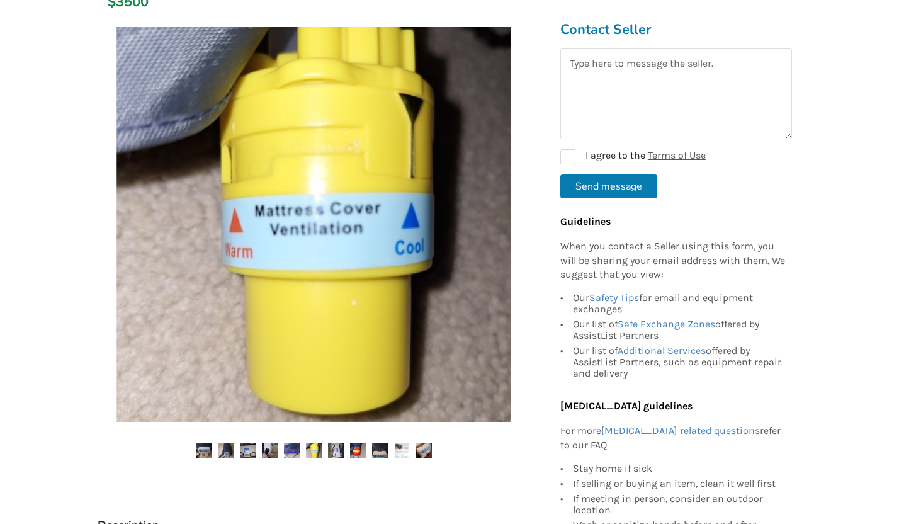
click at [333, 446] on img at bounding box center [336, 450] width 16 height 16
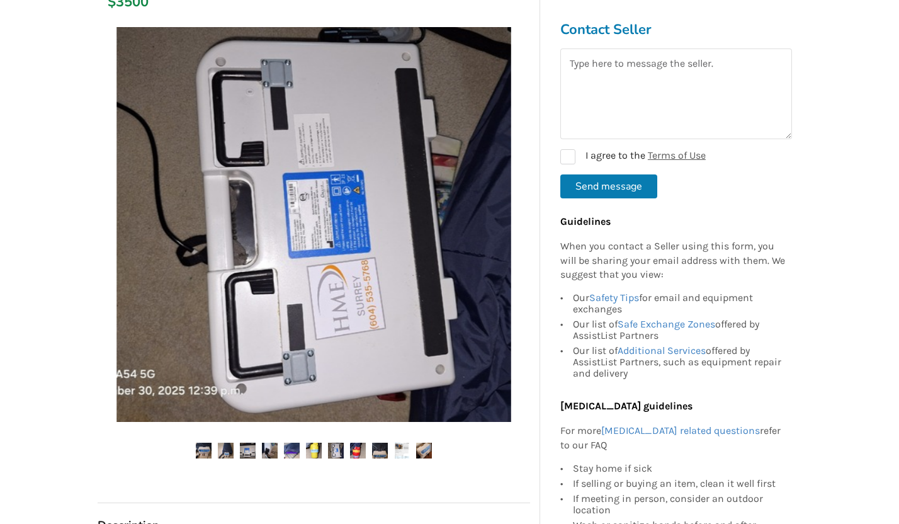
click at [358, 446] on img at bounding box center [358, 450] width 16 height 16
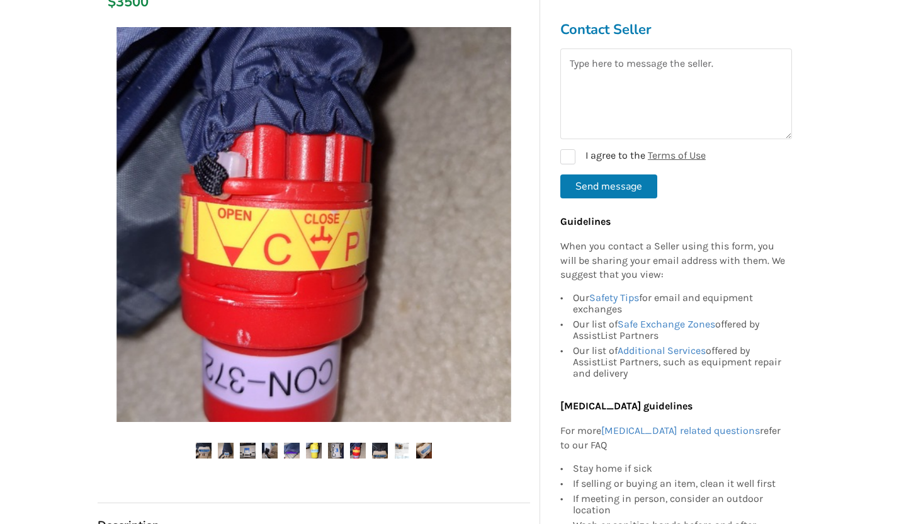
click at [381, 447] on img at bounding box center [380, 450] width 16 height 16
click at [378, 449] on img at bounding box center [380, 450] width 16 height 16
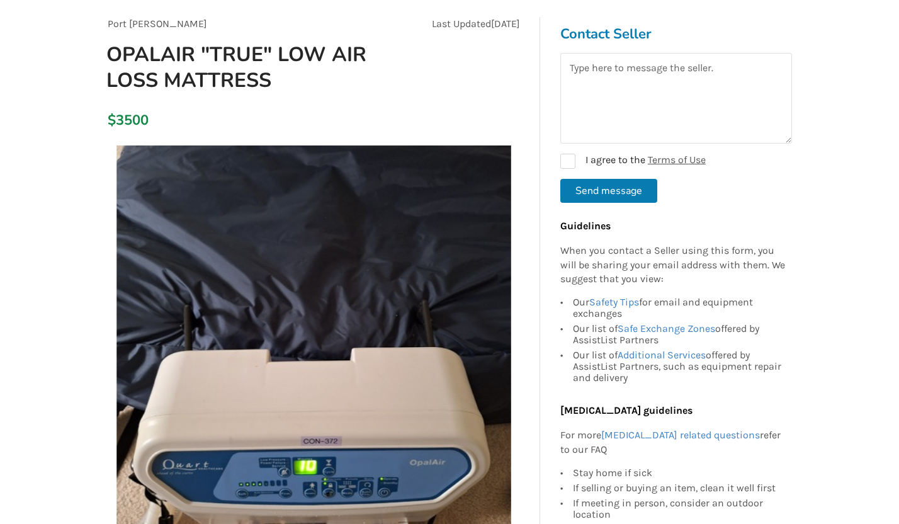
scroll to position [0, 0]
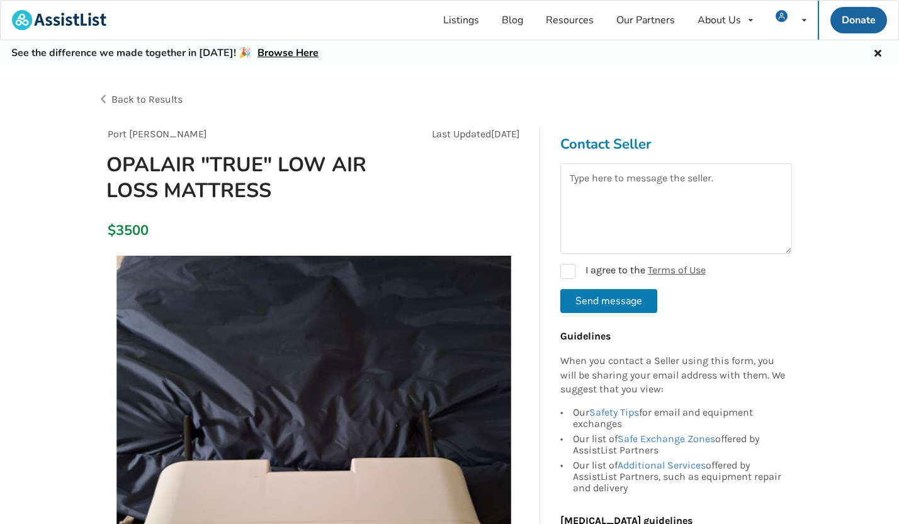
click at [152, 100] on span "Back to Results" at bounding box center [146, 99] width 71 height 12
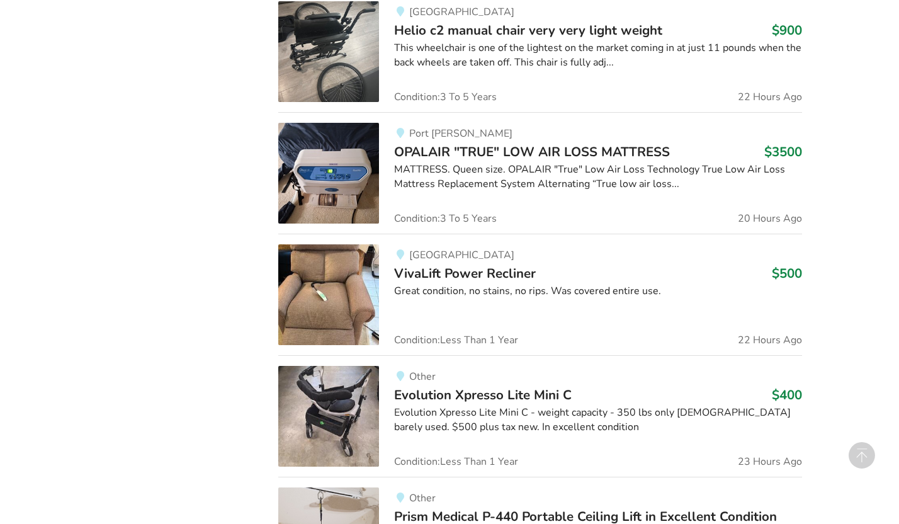
scroll to position [2803, 0]
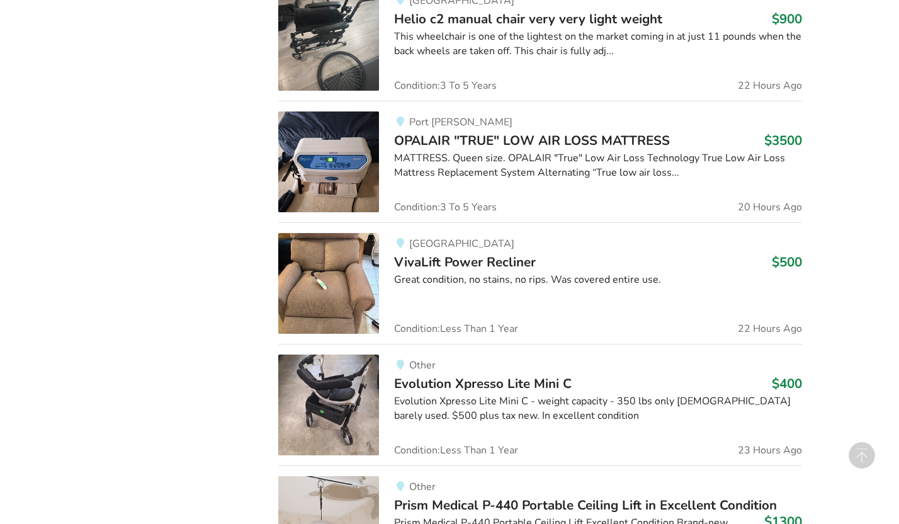
click at [437, 274] on div "Great condition, no stains, no rips. Was covered entire use." at bounding box center [597, 279] width 407 height 14
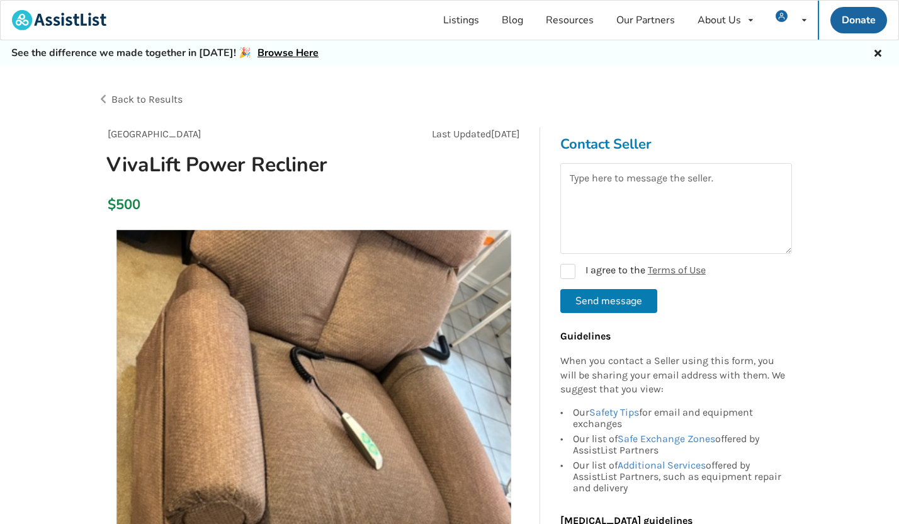
click at [171, 91] on div "Back to Results" at bounding box center [274, 99] width 352 height 35
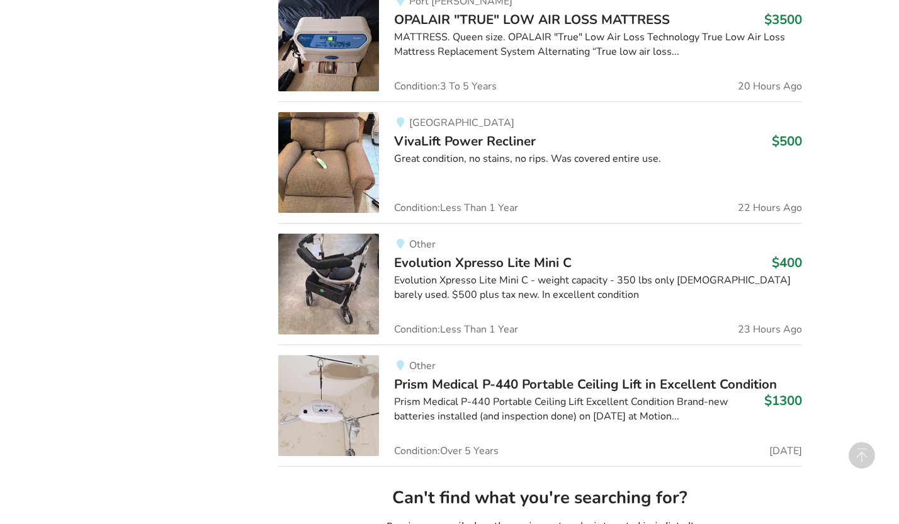
scroll to position [2929, 0]
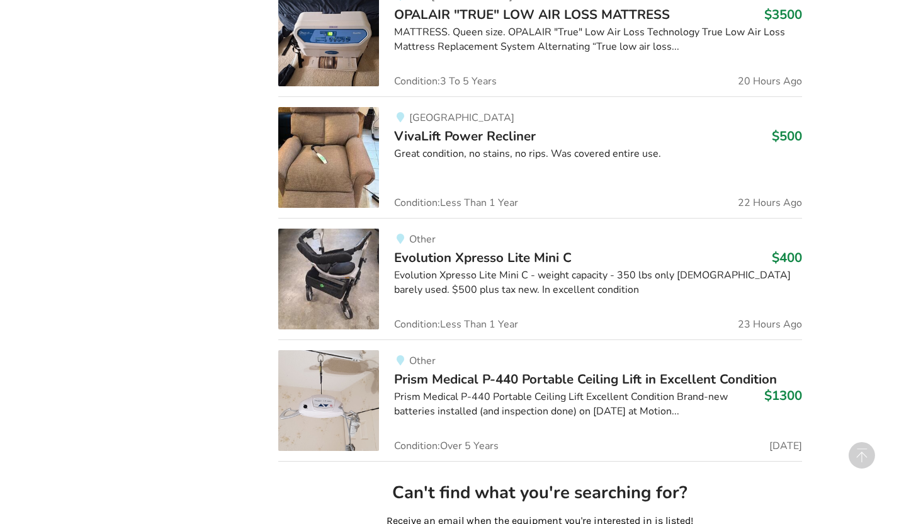
click at [442, 259] on span "Evolution Xpresso Lite Mini C" at bounding box center [482, 258] width 177 height 18
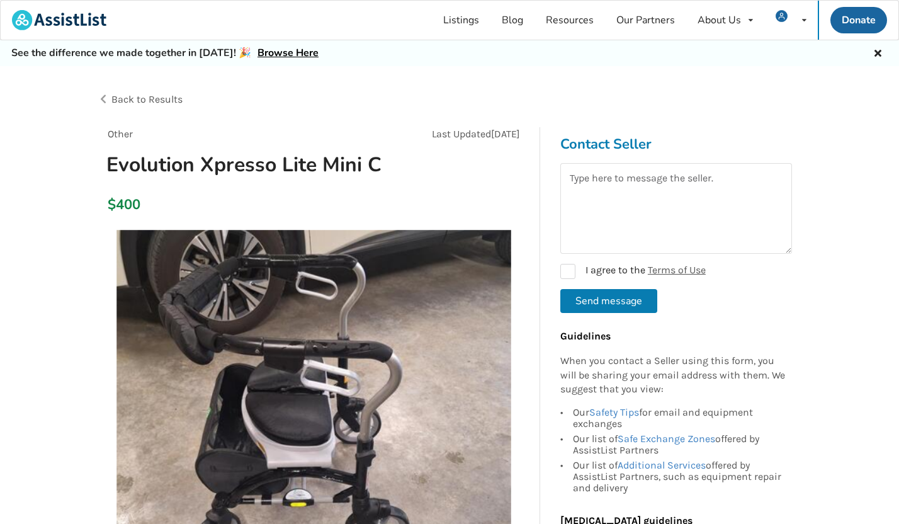
click at [165, 99] on span "Back to Results" at bounding box center [146, 99] width 71 height 12
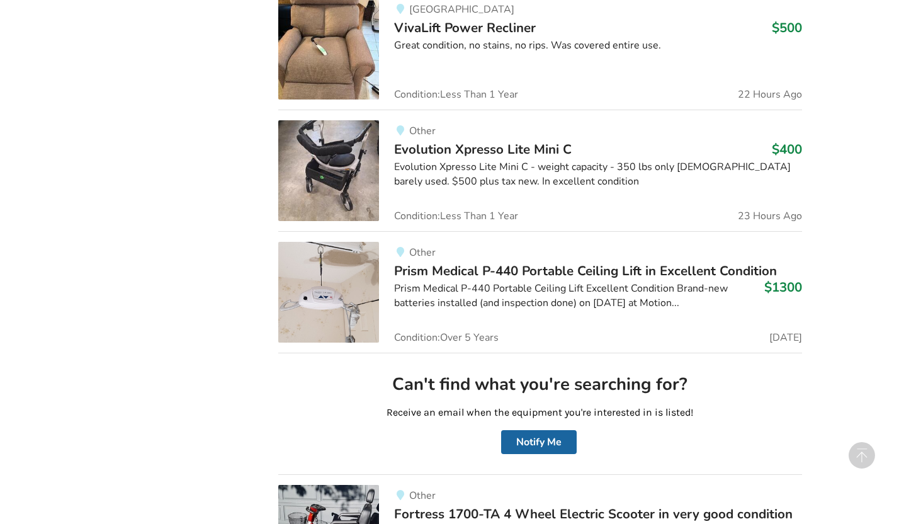
scroll to position [3057, 0]
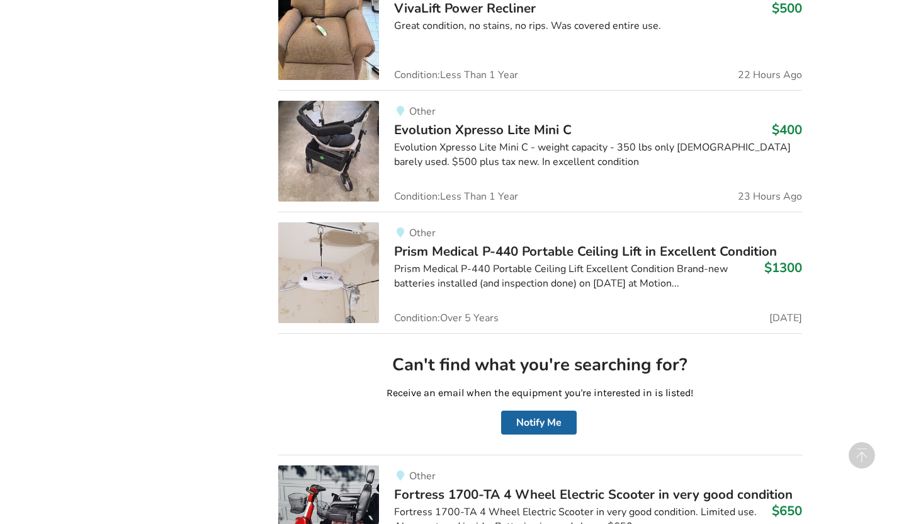
click at [424, 256] on span "Prism Medical P-440 Portable Ceiling Lift in Excellent Condition" at bounding box center [585, 251] width 383 height 18
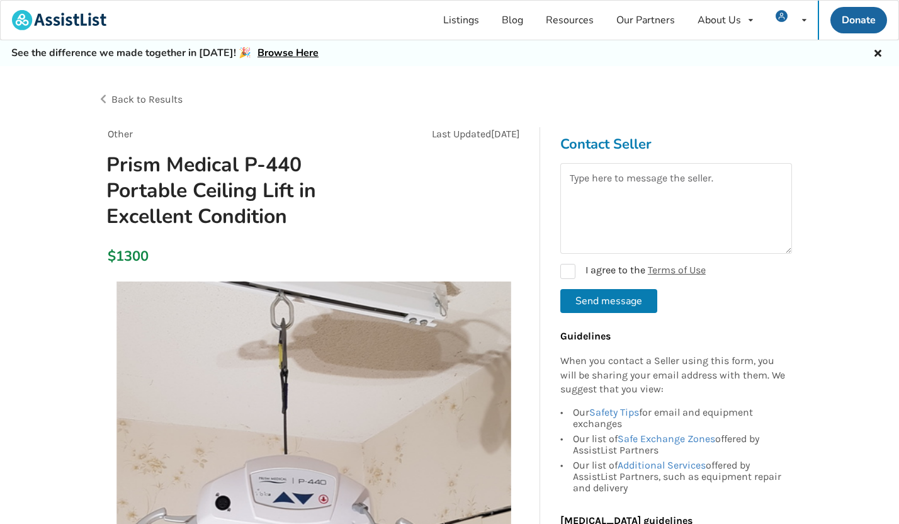
click at [155, 94] on span "Back to Results" at bounding box center [146, 99] width 71 height 12
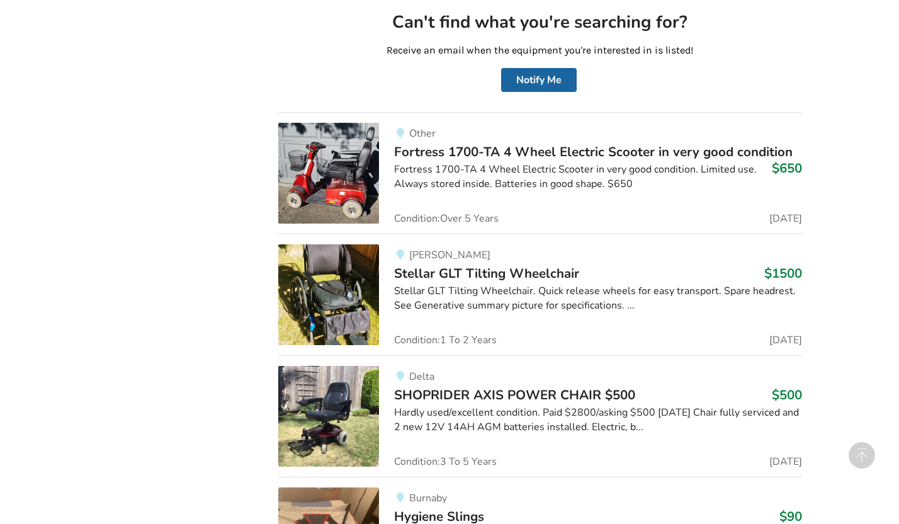
scroll to position [3405, 0]
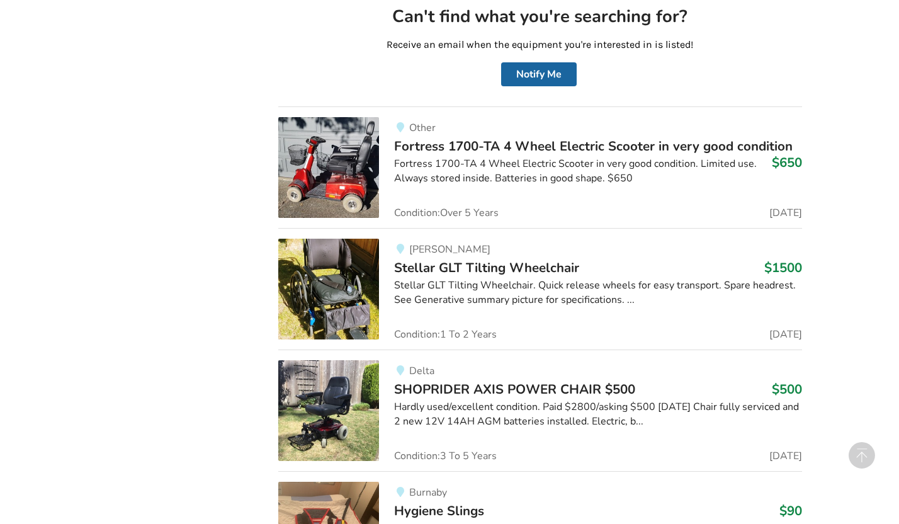
click at [467, 155] on div "Other Fortress 1700-TA 4 Wheel Electric Scooter in very good condition $650 For…" at bounding box center [590, 167] width 422 height 101
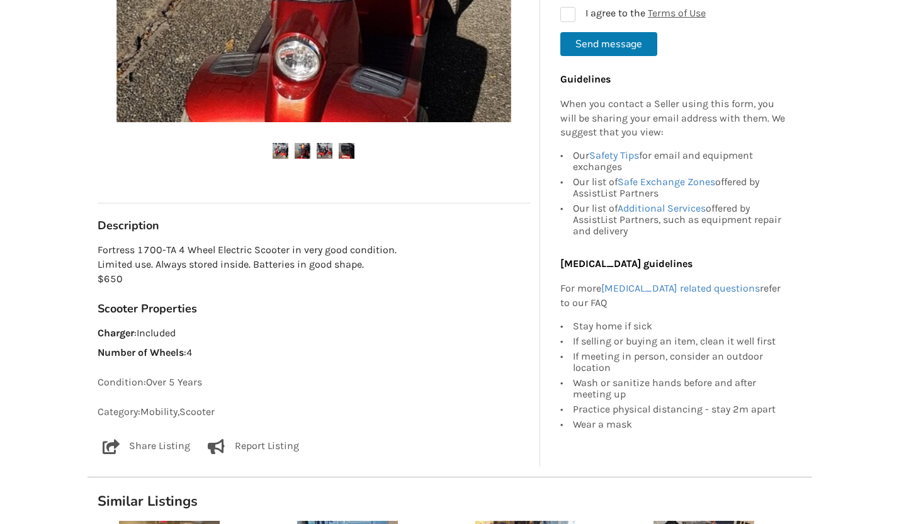
scroll to position [47, 0]
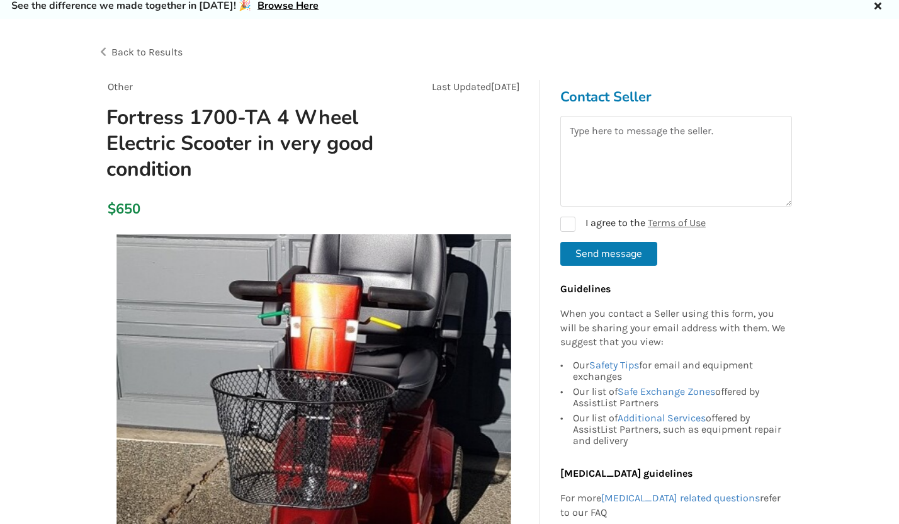
click at [169, 52] on span "Back to Results" at bounding box center [146, 52] width 71 height 12
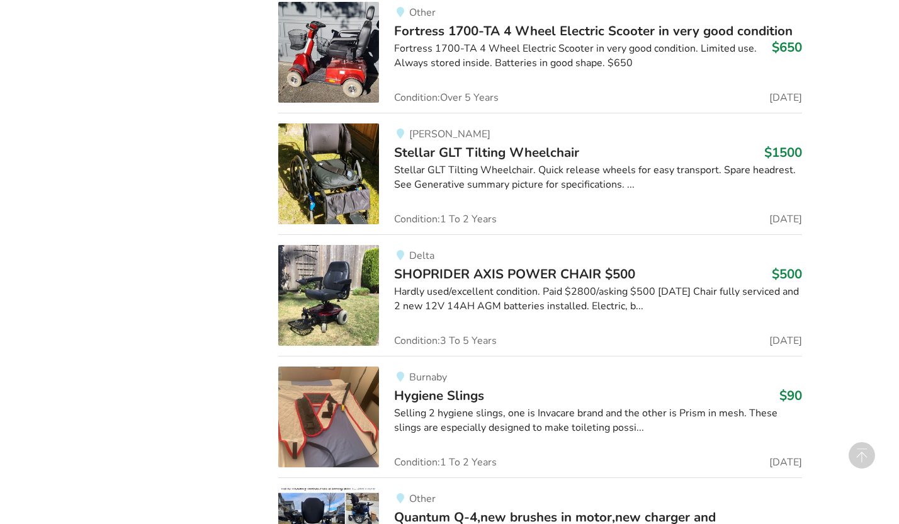
scroll to position [3531, 0]
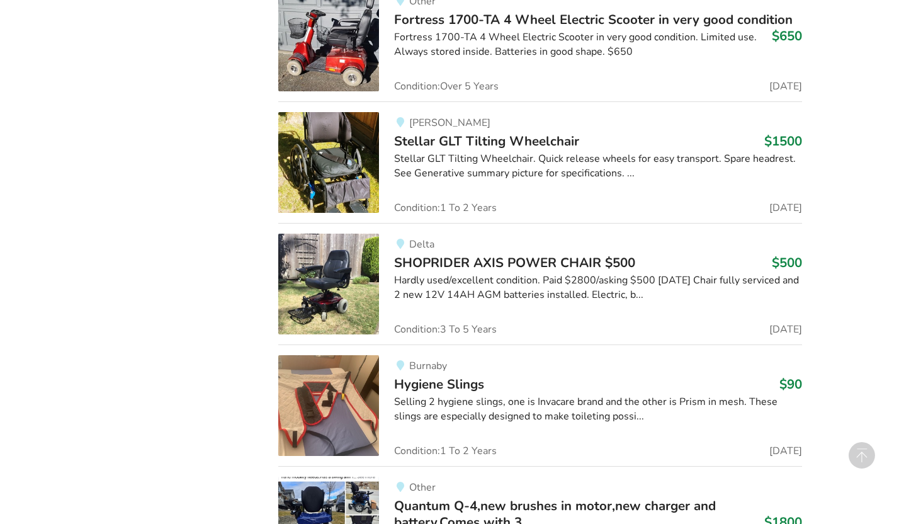
click at [451, 142] on span "Stellar GLT Tilting Wheelchair" at bounding box center [486, 141] width 185 height 18
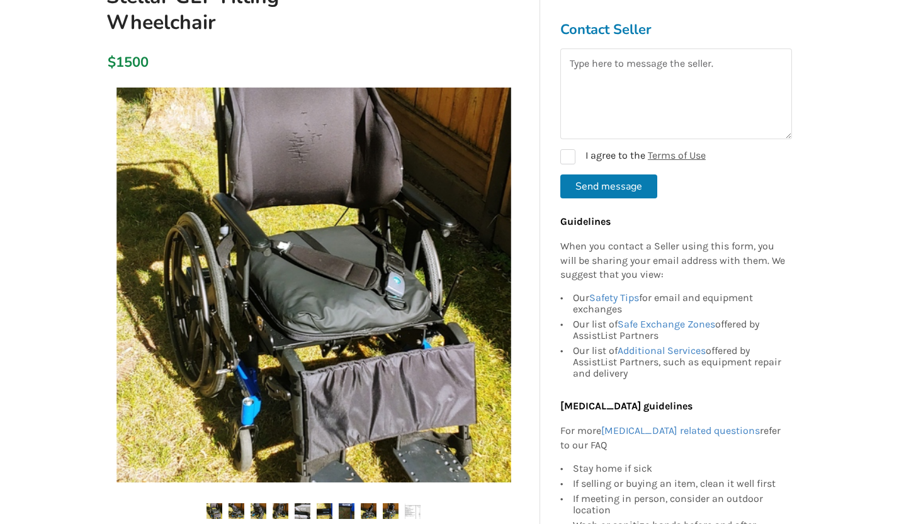
scroll to position [325, 0]
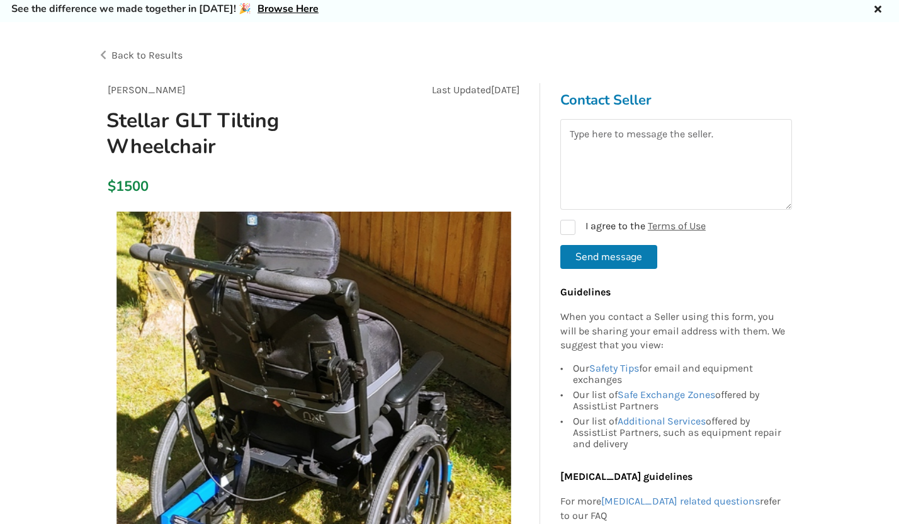
click at [178, 55] on span "Back to Results" at bounding box center [146, 55] width 71 height 12
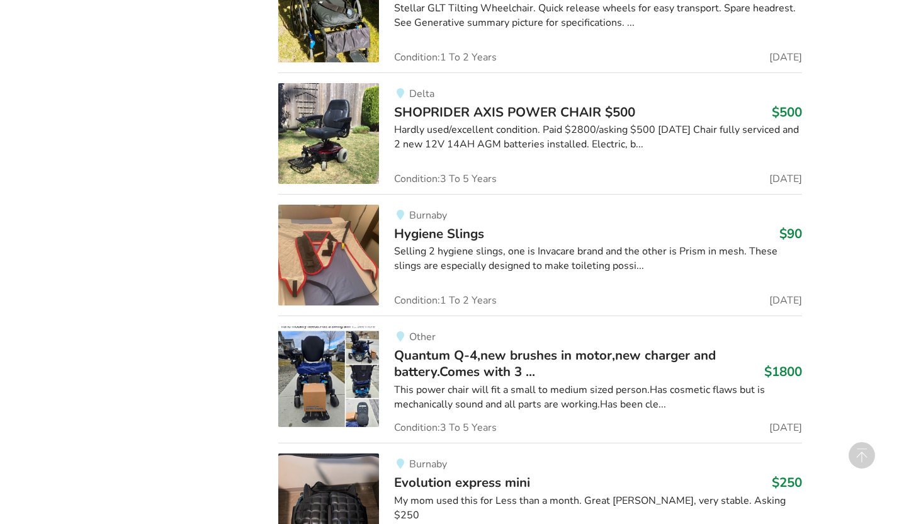
scroll to position [3696, 0]
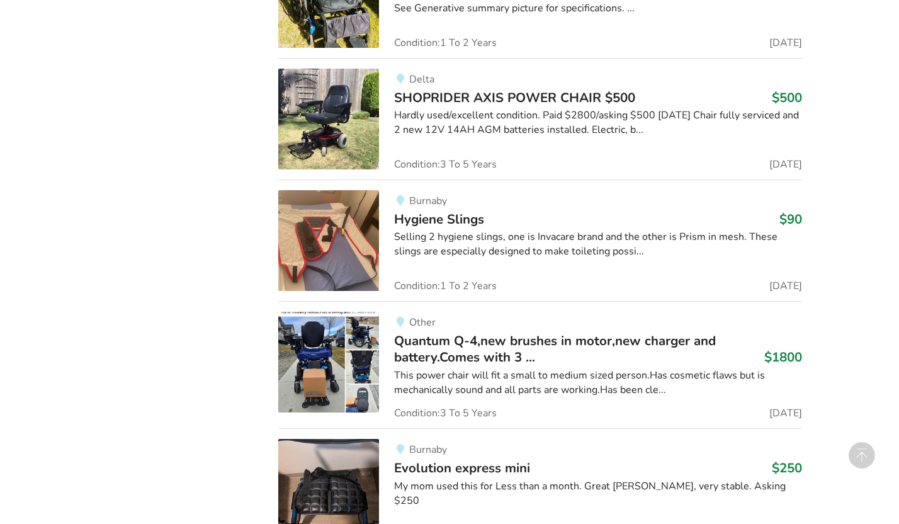
click at [481, 97] on span "SHOPRIDER AXIS POWER CHAIR $500" at bounding box center [514, 98] width 241 height 18
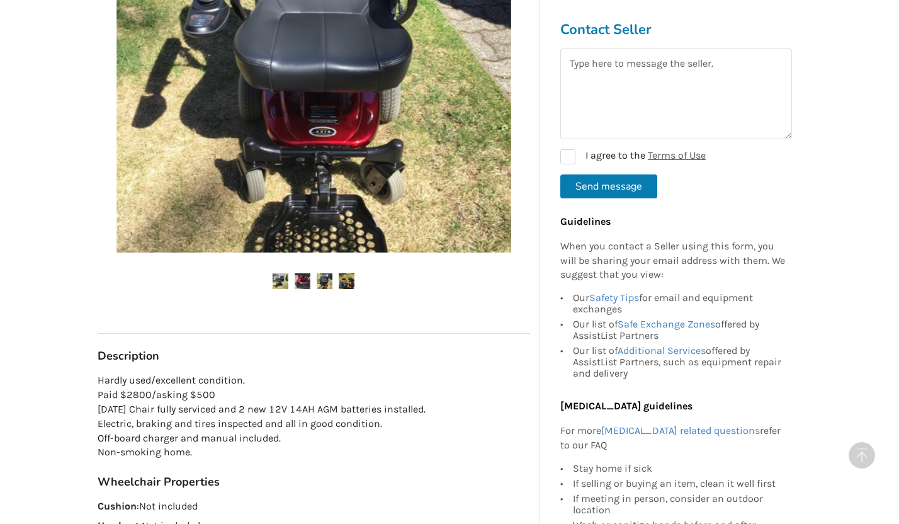
scroll to position [381, 0]
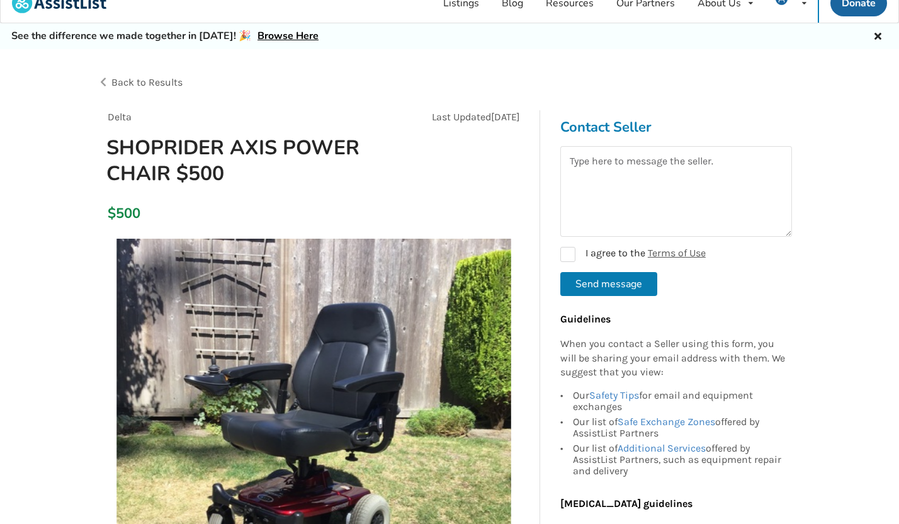
click at [169, 77] on span "Back to Results" at bounding box center [146, 82] width 71 height 12
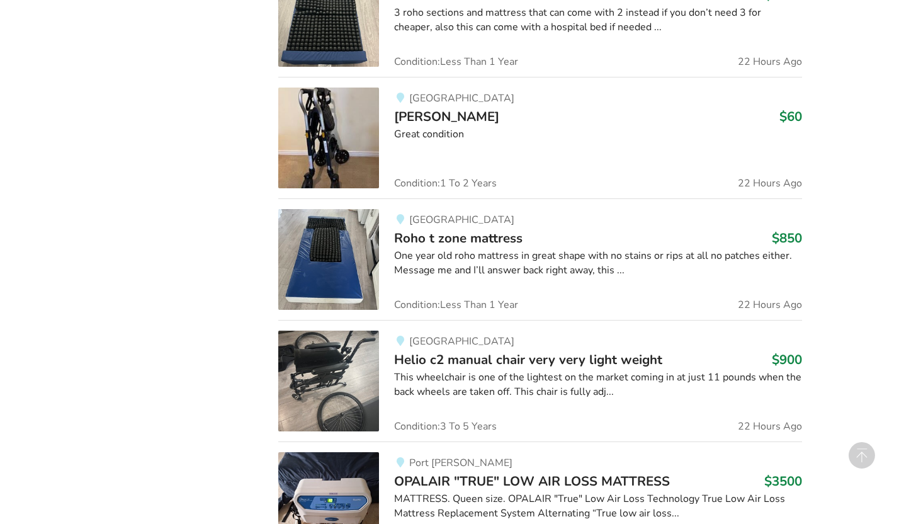
scroll to position [3696, 0]
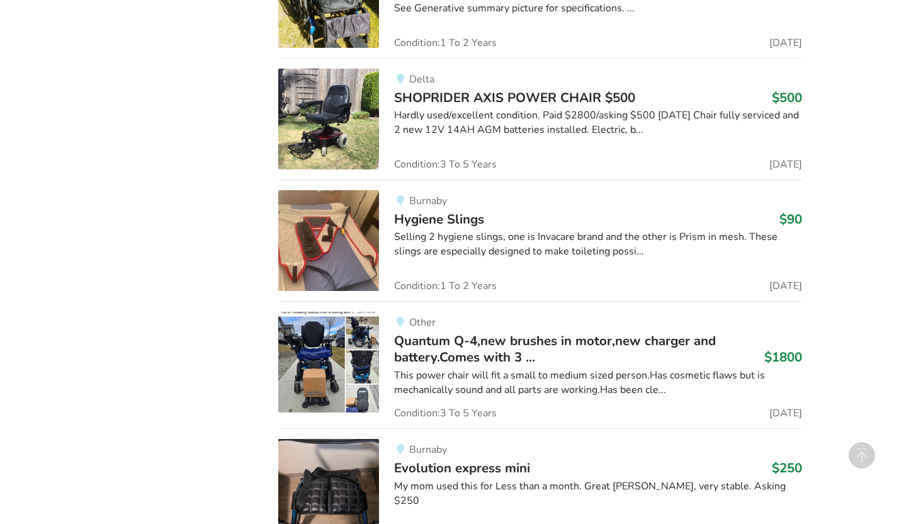
click at [438, 218] on span "Hygiene Slings" at bounding box center [439, 219] width 90 height 18
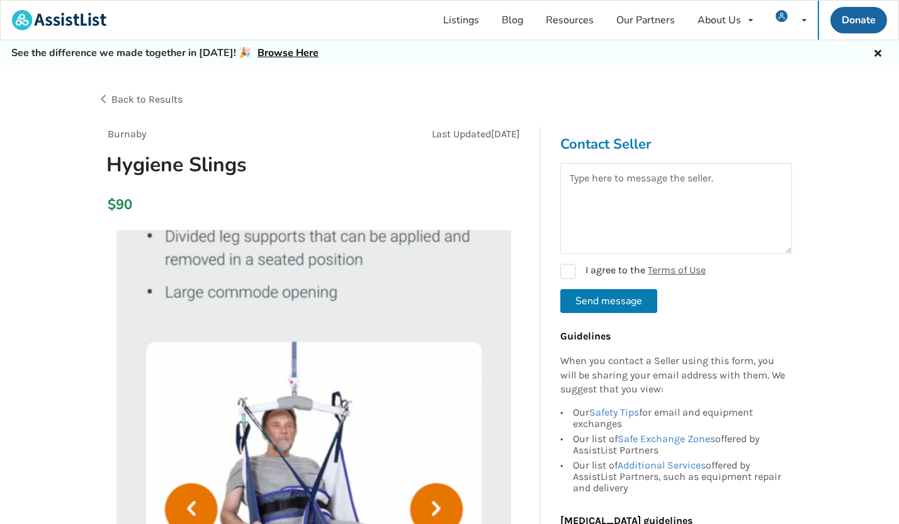
click at [165, 99] on span "Back to Results" at bounding box center [146, 99] width 71 height 12
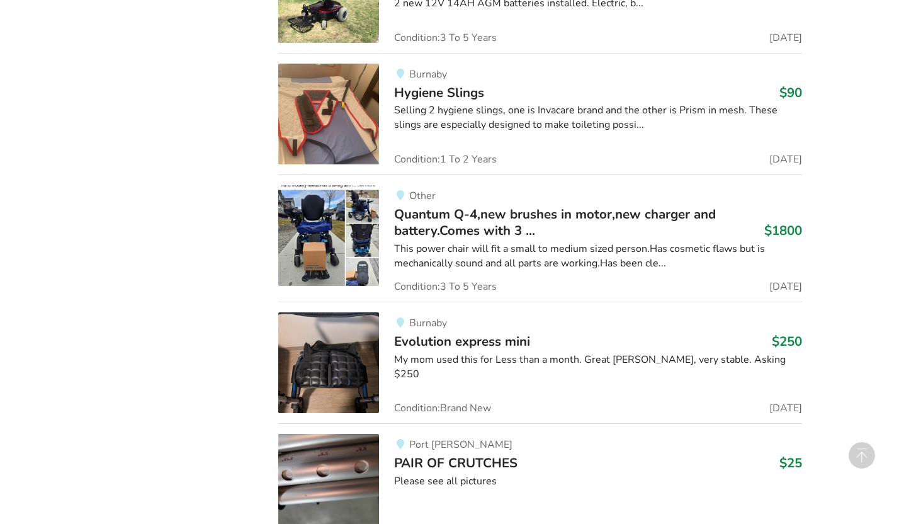
scroll to position [3824, 0]
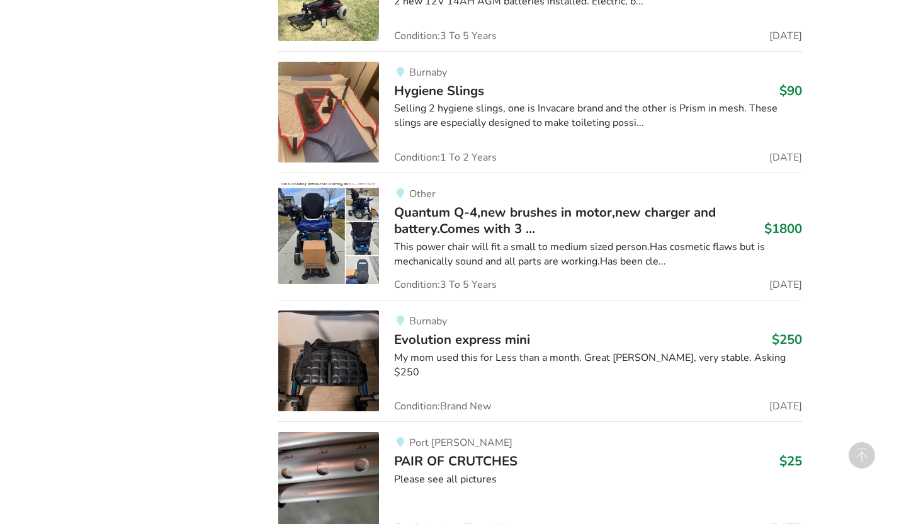
click at [442, 208] on span "Quantum Q-4,new brushes in motor,new charger and battery.Comes with 3 ..." at bounding box center [555, 220] width 322 height 34
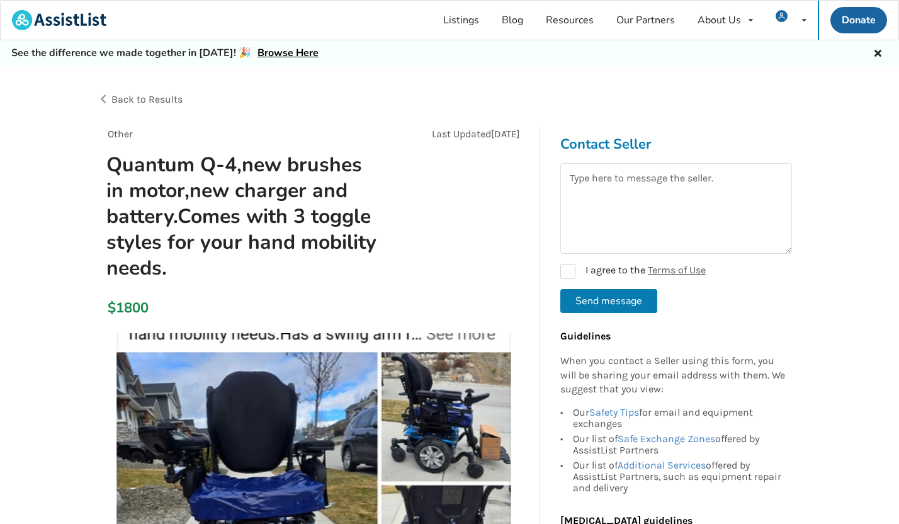
click at [162, 101] on span "Back to Results" at bounding box center [146, 99] width 71 height 12
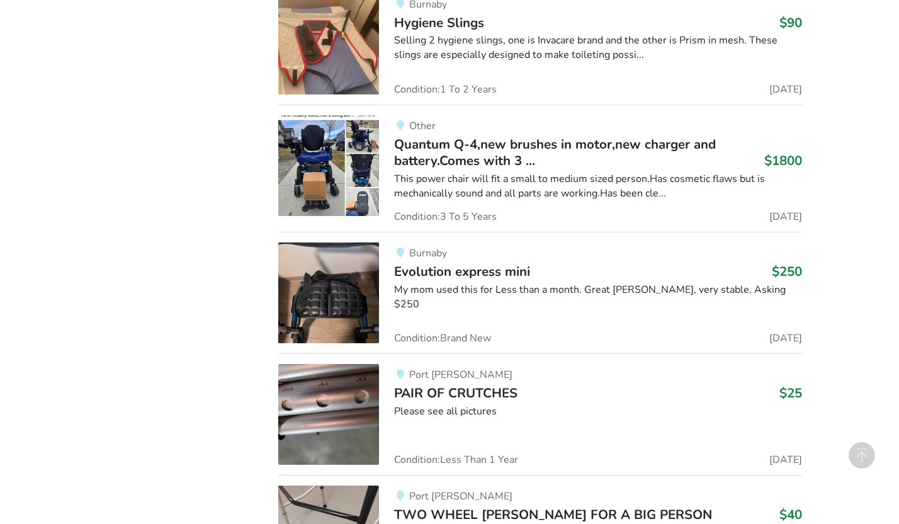
scroll to position [3954, 0]
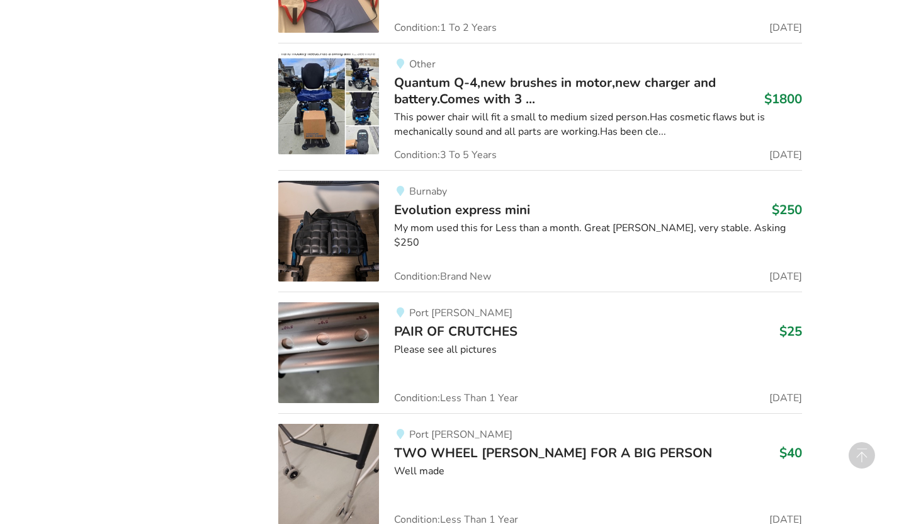
click at [414, 211] on span "Evolution express mini" at bounding box center [462, 210] width 136 height 18
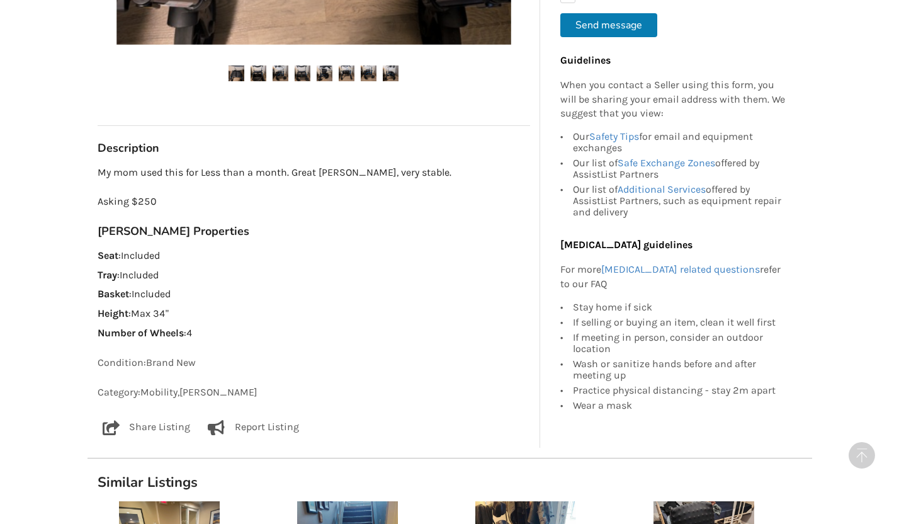
scroll to position [599, 0]
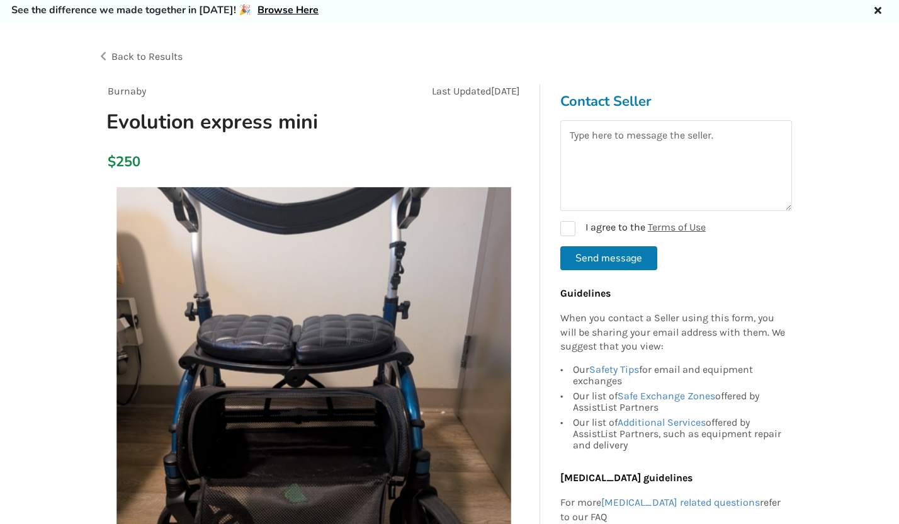
click at [163, 56] on span "Back to Results" at bounding box center [146, 56] width 71 height 12
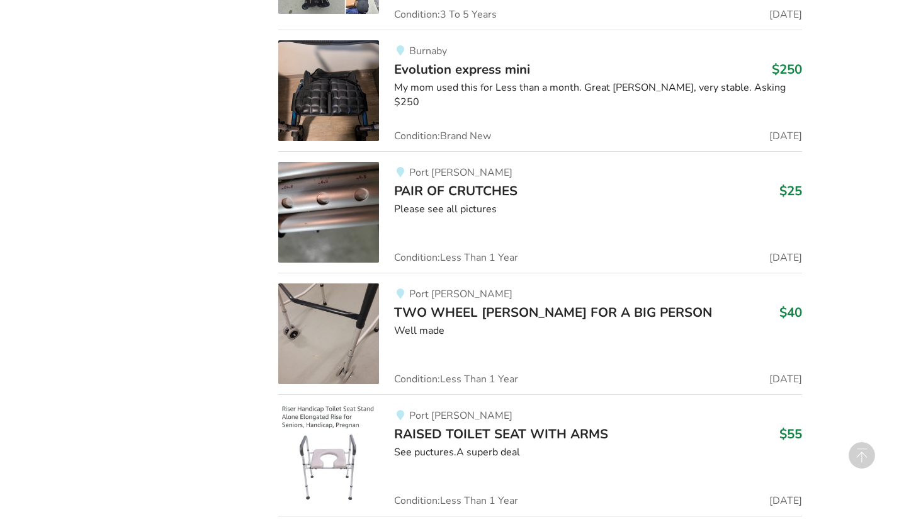
scroll to position [4097, 0]
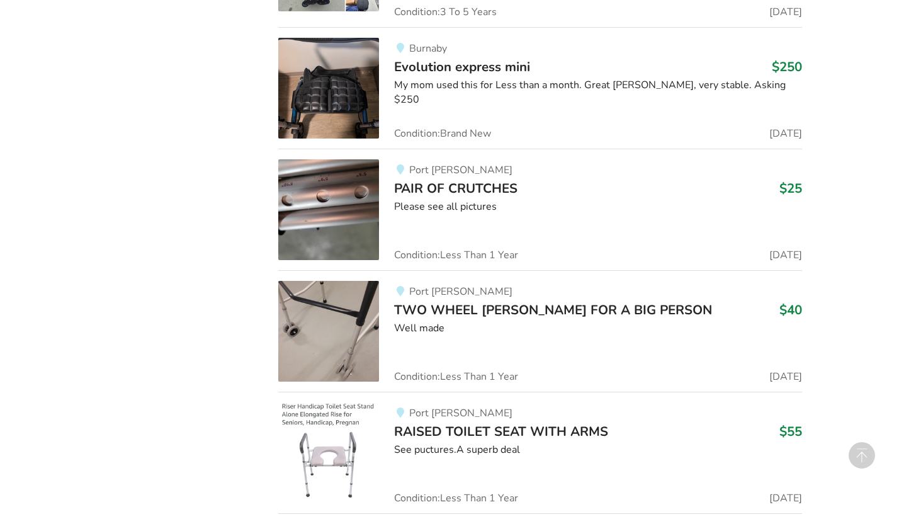
click at [471, 186] on span "PAIR OF CRUTCHES" at bounding box center [455, 188] width 123 height 18
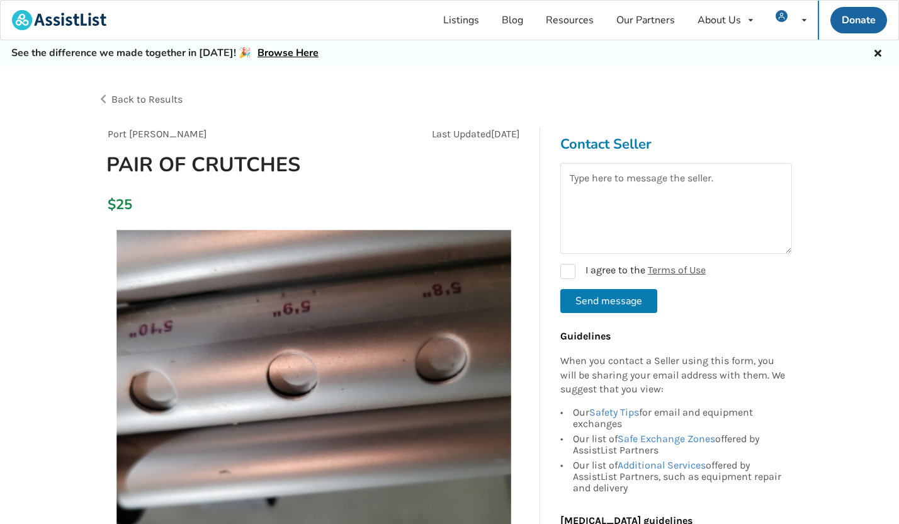
click at [174, 101] on span "Back to Results" at bounding box center [146, 99] width 71 height 12
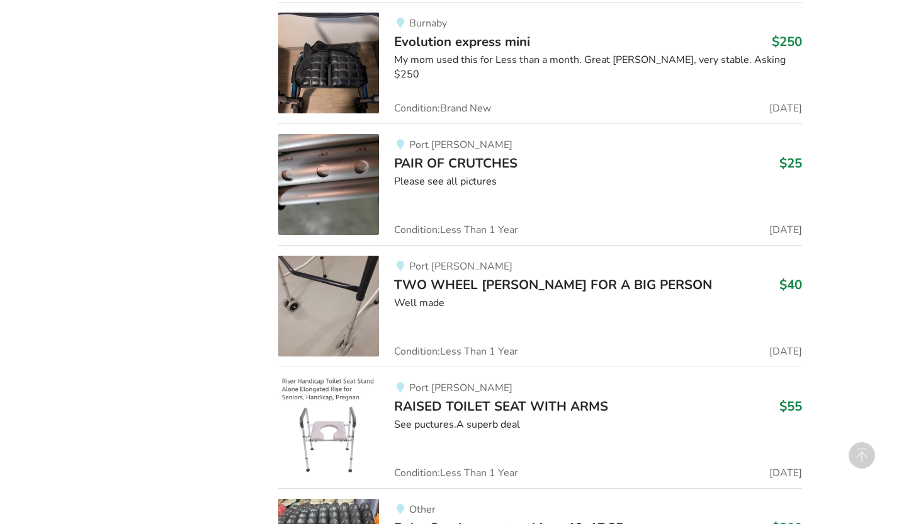
scroll to position [4121, 0]
click at [454, 282] on span "TWO WHEEL WALKER FOR A BIG PERSON" at bounding box center [553, 285] width 318 height 18
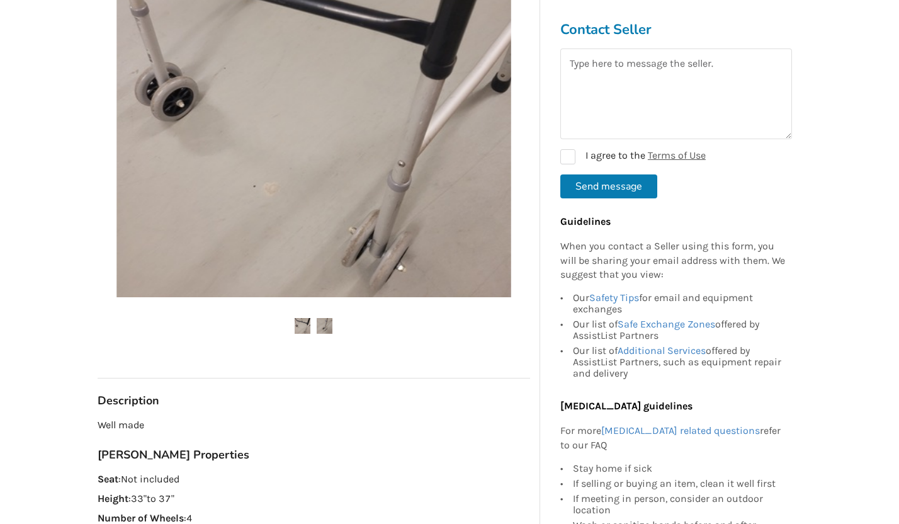
scroll to position [81, 0]
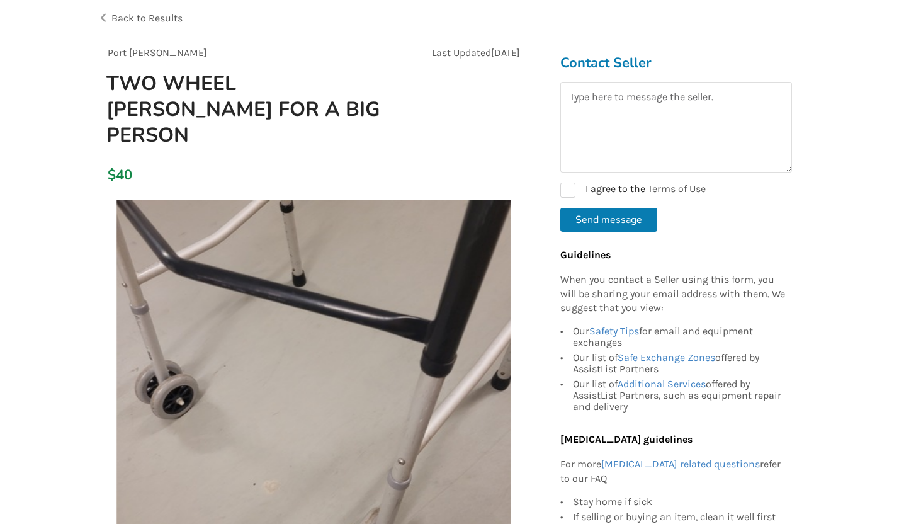
click at [172, 15] on span "Back to Results" at bounding box center [146, 18] width 71 height 12
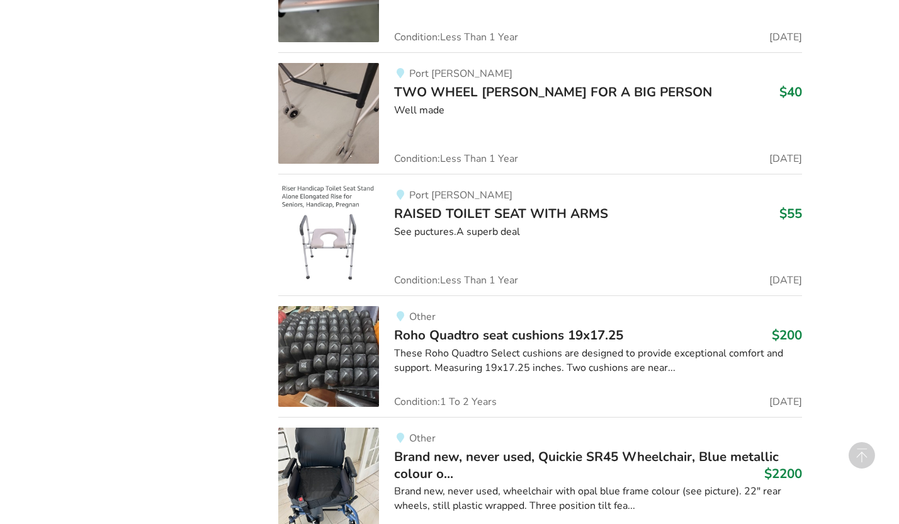
scroll to position [4329, 0]
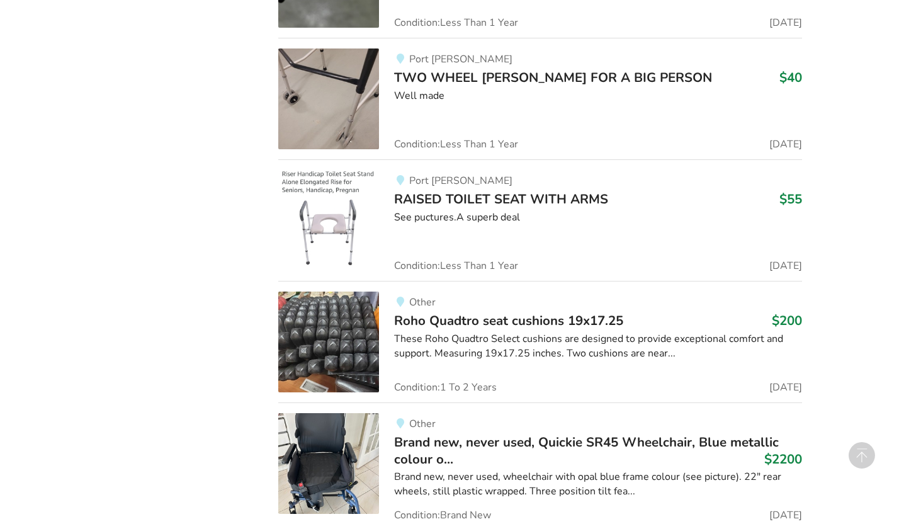
click at [469, 244] on div "Port Moody RAISED TOILET SEAT WITH ARMS $55 See puctures.A superb deal Conditio…" at bounding box center [590, 220] width 422 height 101
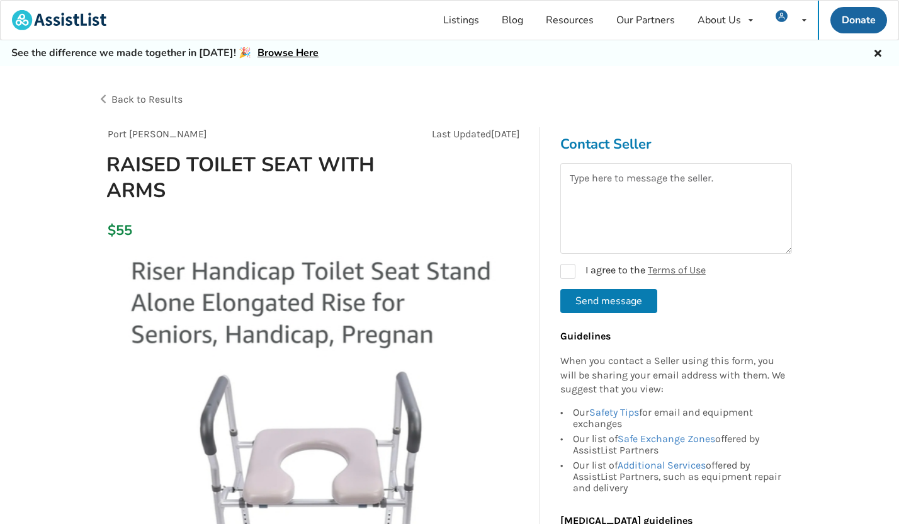
click at [160, 99] on span "Back to Results" at bounding box center [146, 99] width 71 height 12
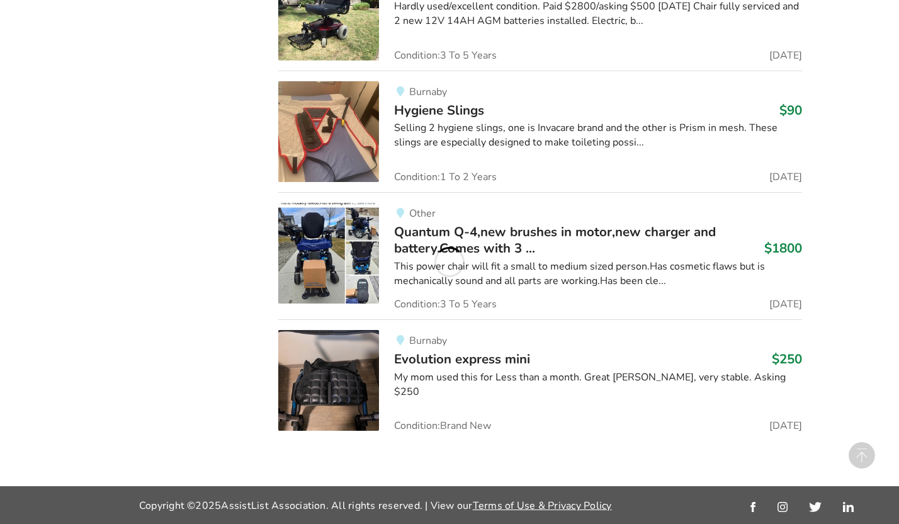
scroll to position [4329, 0]
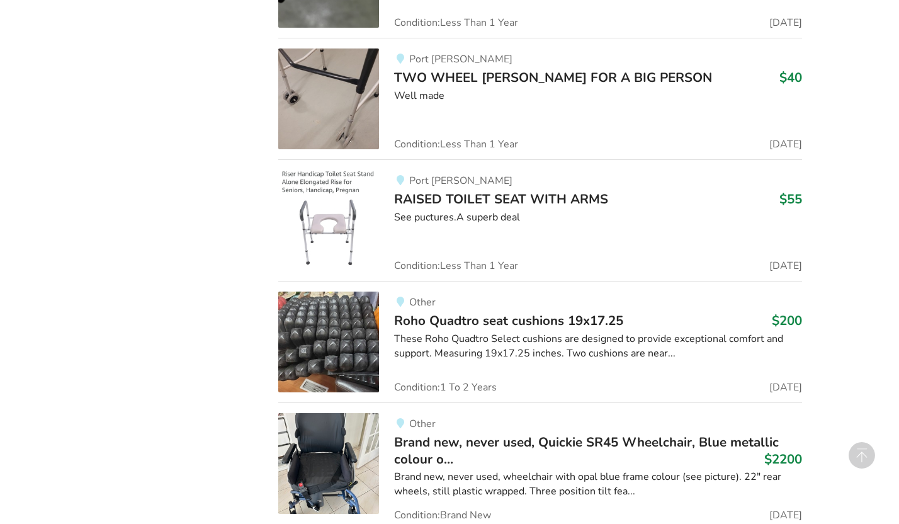
click at [400, 318] on span "Roho Quadtro seat cushions 19x17.25" at bounding box center [508, 320] width 229 height 18
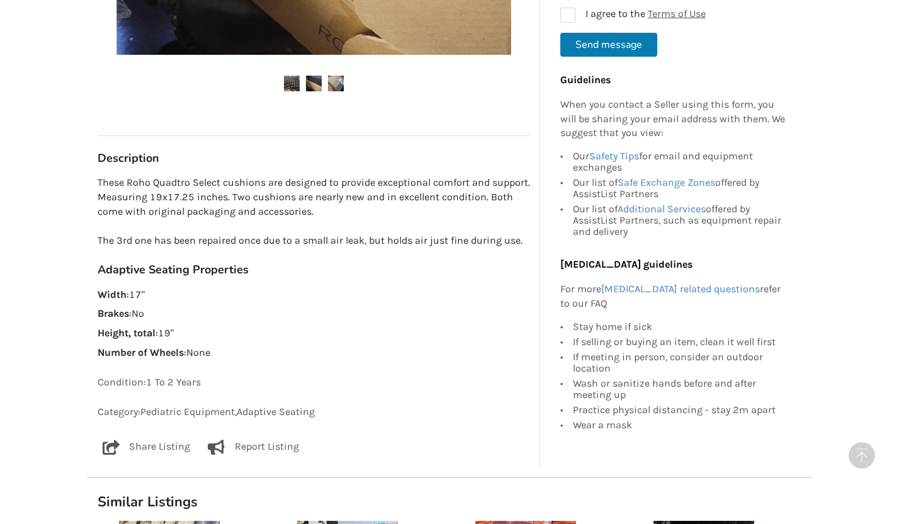
scroll to position [613, 0]
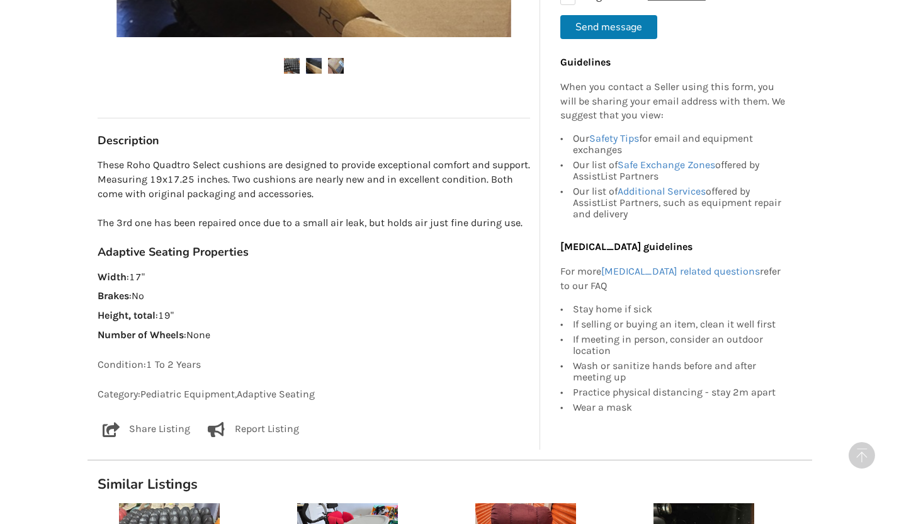
click at [232, 432] on div "Report Listing" at bounding box center [250, 429] width 98 height 15
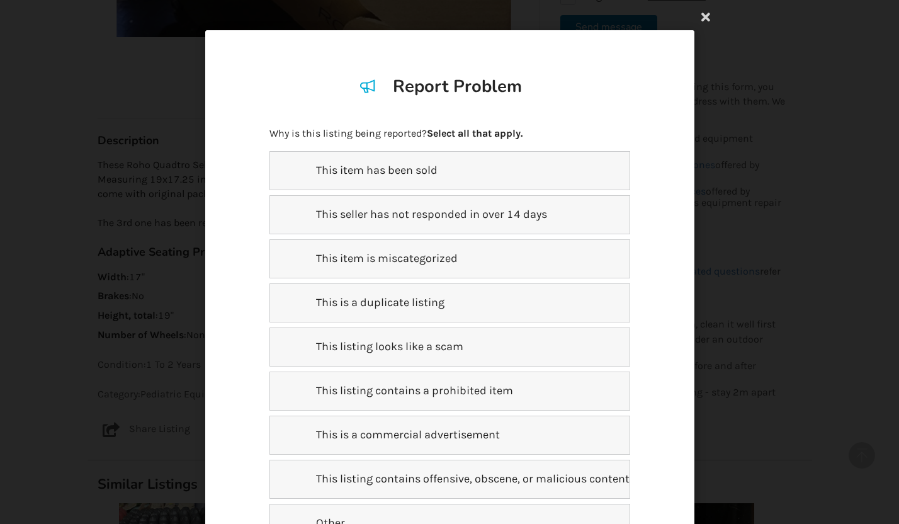
scroll to position [67, 0]
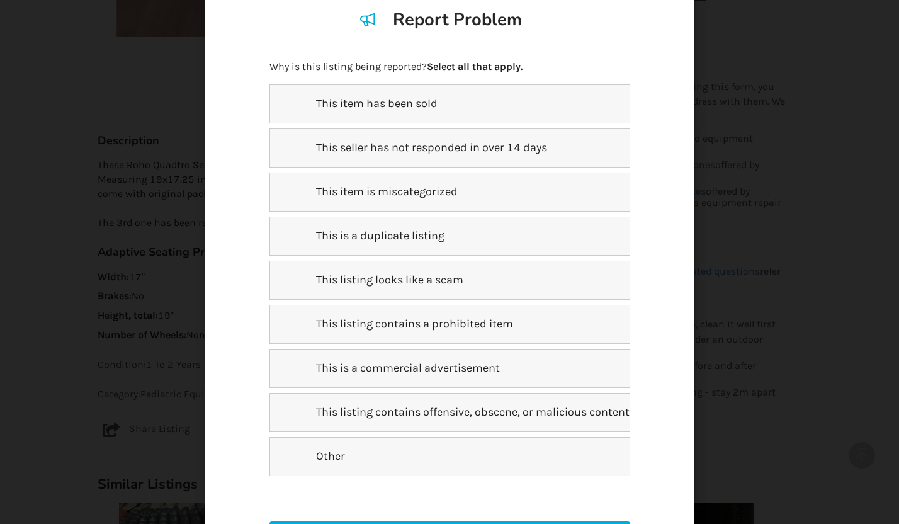
click at [425, 196] on p "This item is miscategorized" at bounding box center [378, 192] width 157 height 16
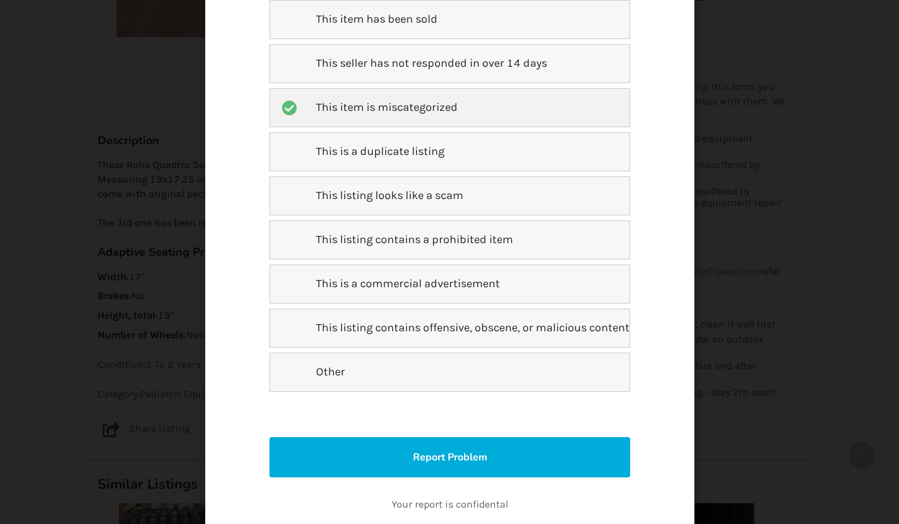
scroll to position [222, 0]
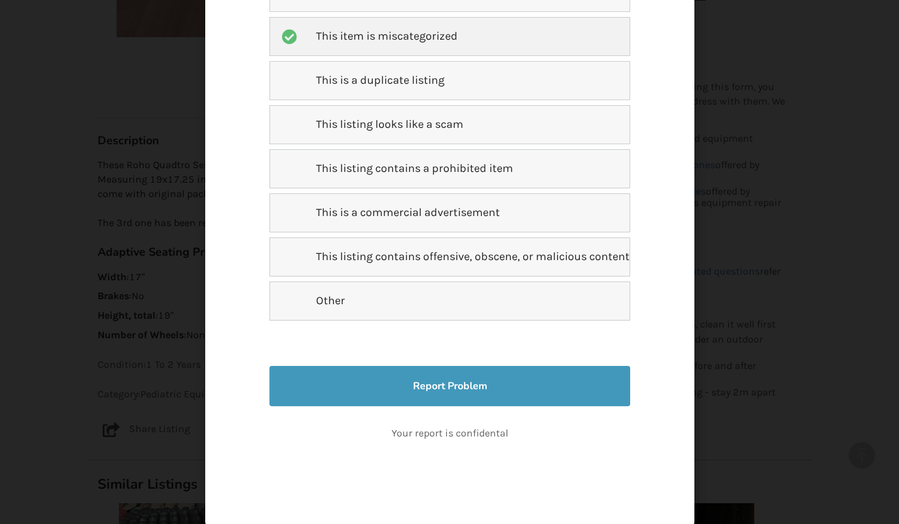
click at [473, 388] on button "Report Problem" at bounding box center [449, 386] width 360 height 40
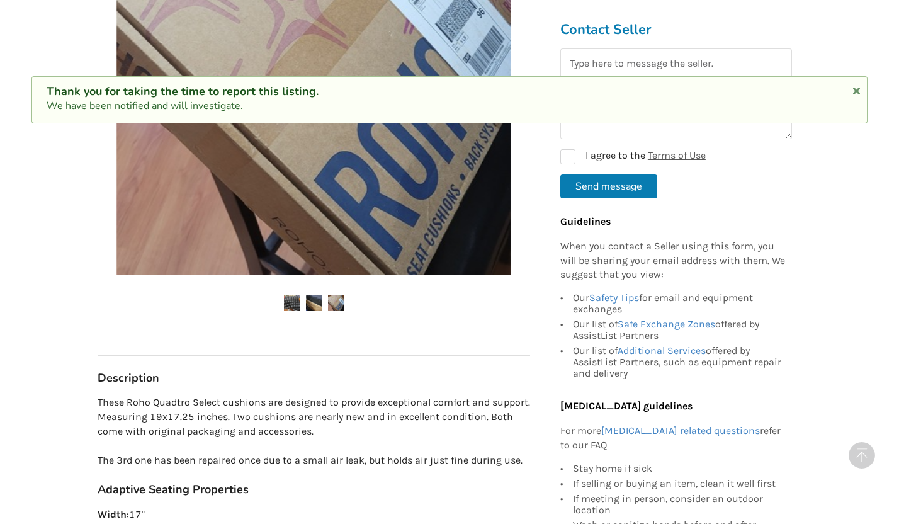
scroll to position [35, 0]
